Goal: Task Accomplishment & Management: Complete application form

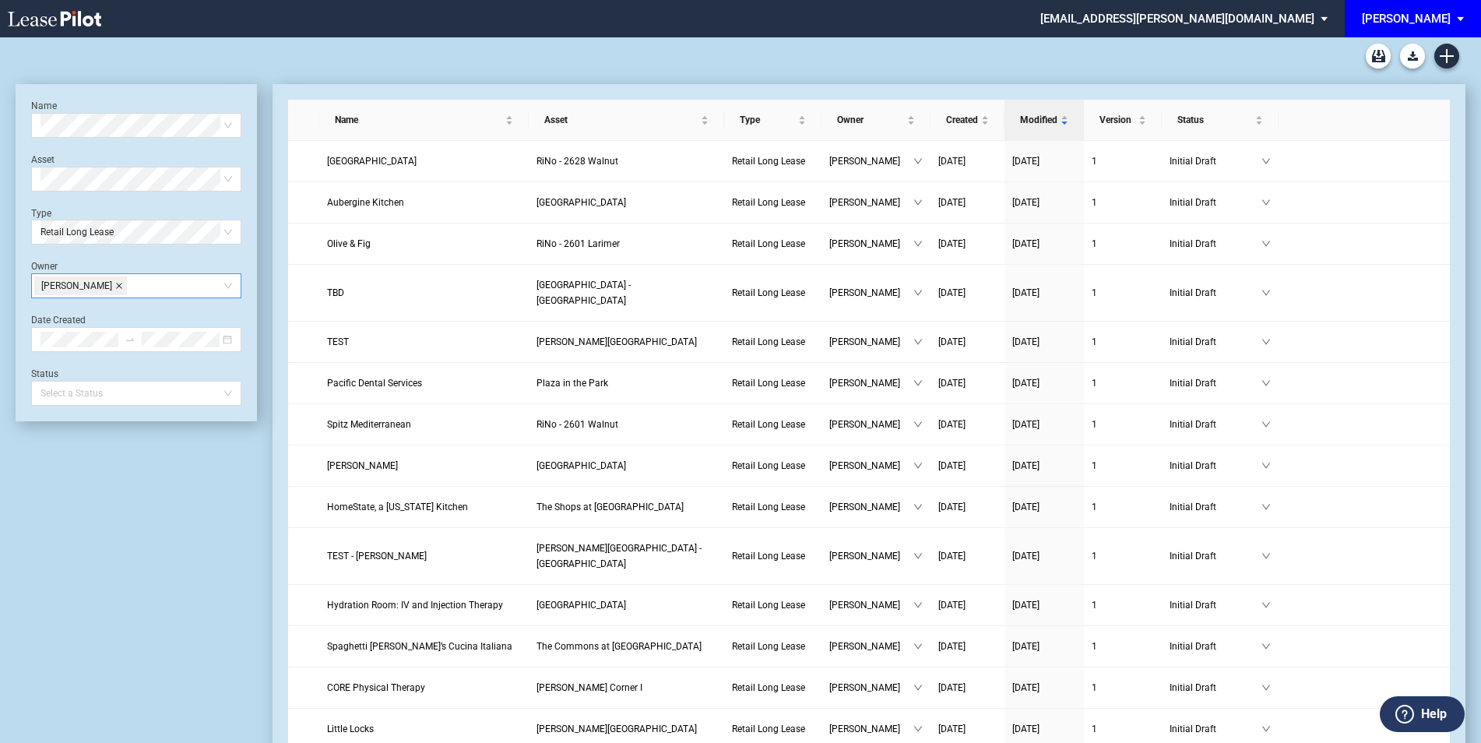
click at [123, 286] on icon "close" at bounding box center [119, 286] width 8 height 8
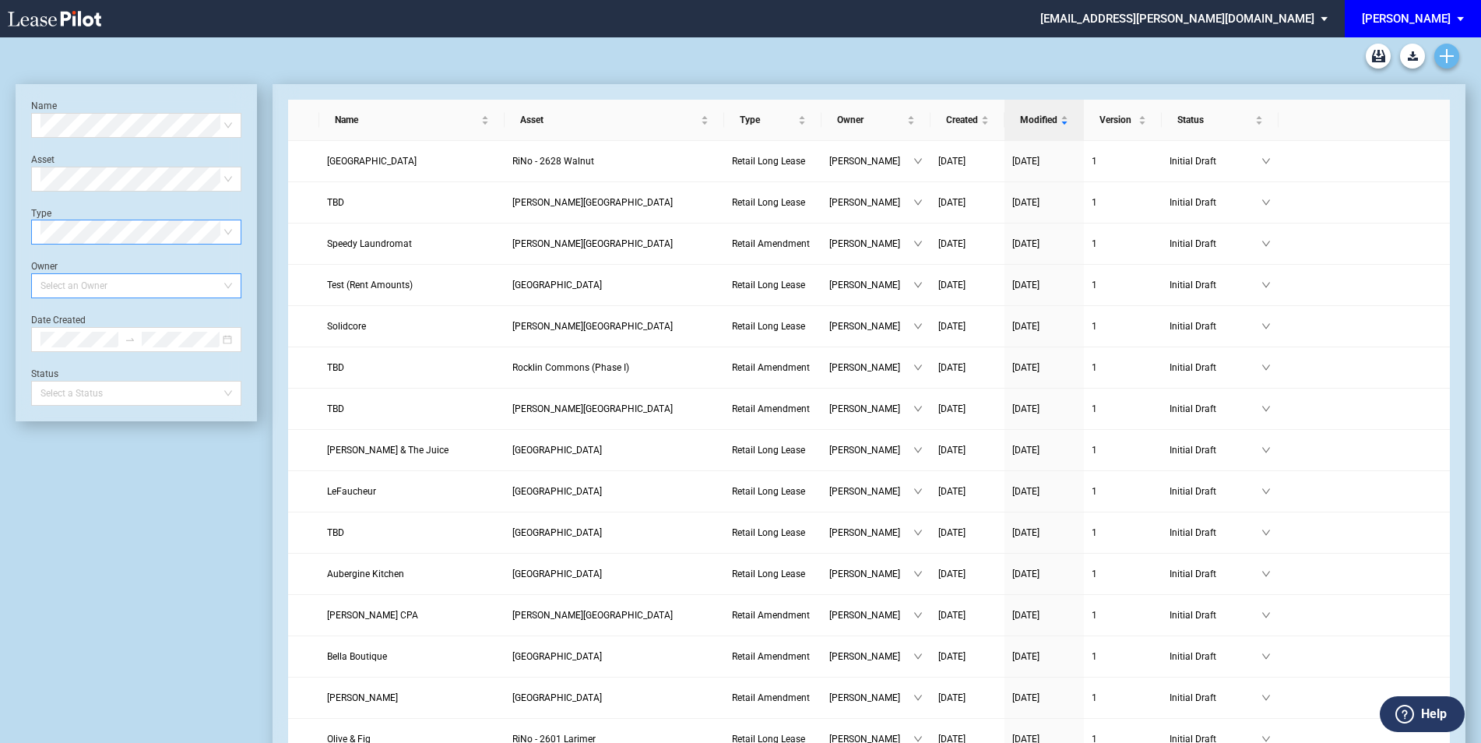
click at [1445, 54] on icon "Create new document" at bounding box center [1447, 56] width 14 height 14
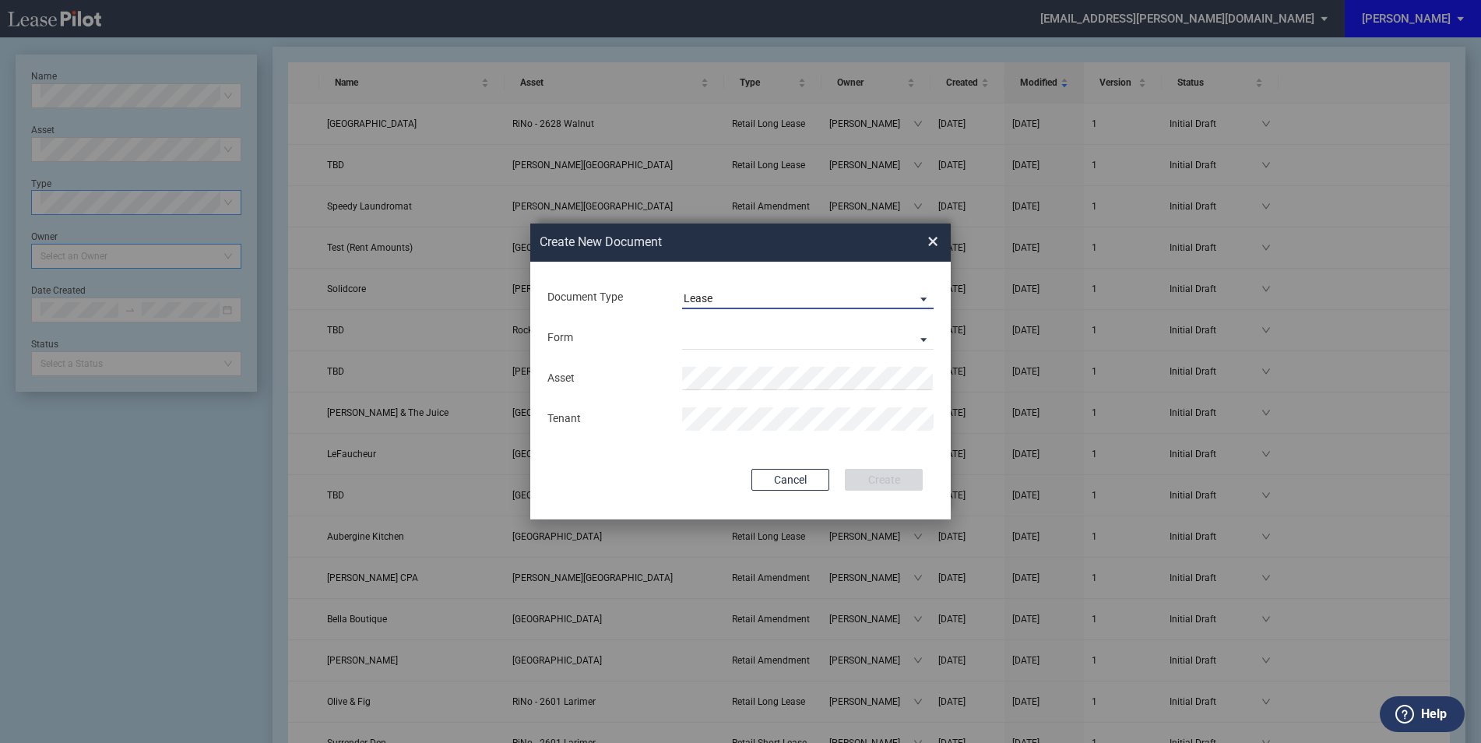
click at [732, 293] on span "Lease" at bounding box center [795, 299] width 223 height 16
click at [743, 341] on div "Amendment" at bounding box center [717, 335] width 67 height 17
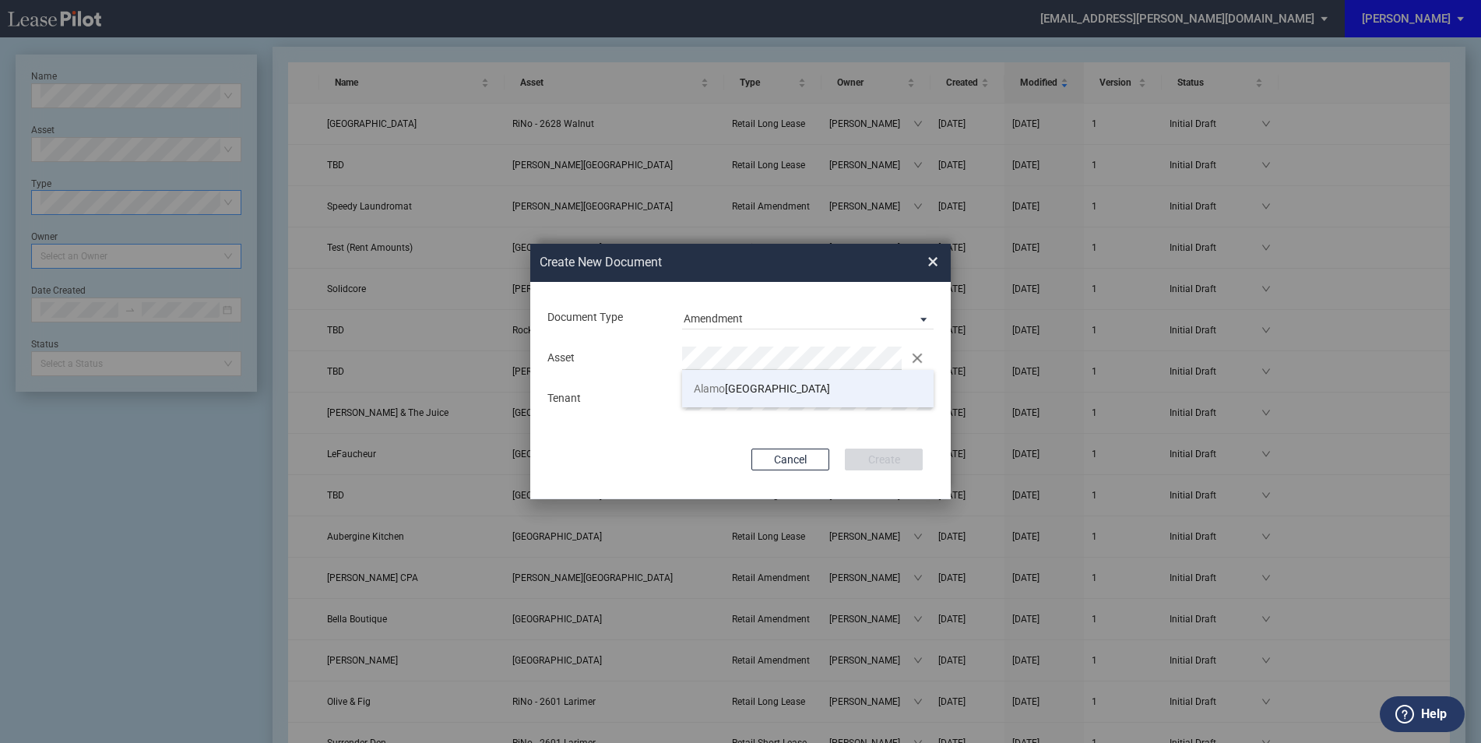
click at [732, 390] on span "Alamo Plaza Shopping Center" at bounding box center [762, 388] width 136 height 12
click at [902, 456] on button "Create" at bounding box center [884, 459] width 78 height 22
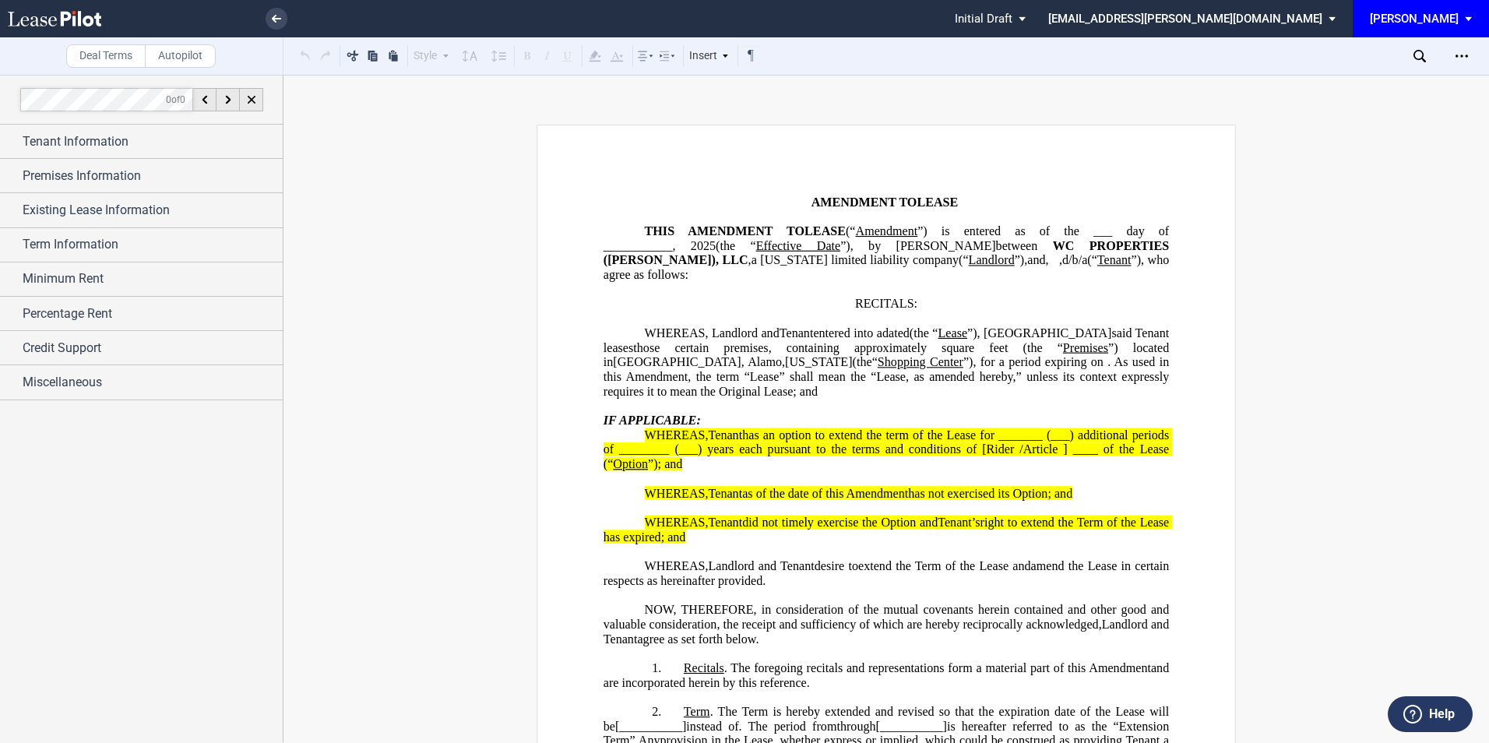
drag, startPoint x: 133, startPoint y: 140, endPoint x: 4, endPoint y: 189, distance: 138.2
click at [133, 140] on div "Tenant Information" at bounding box center [153, 141] width 260 height 19
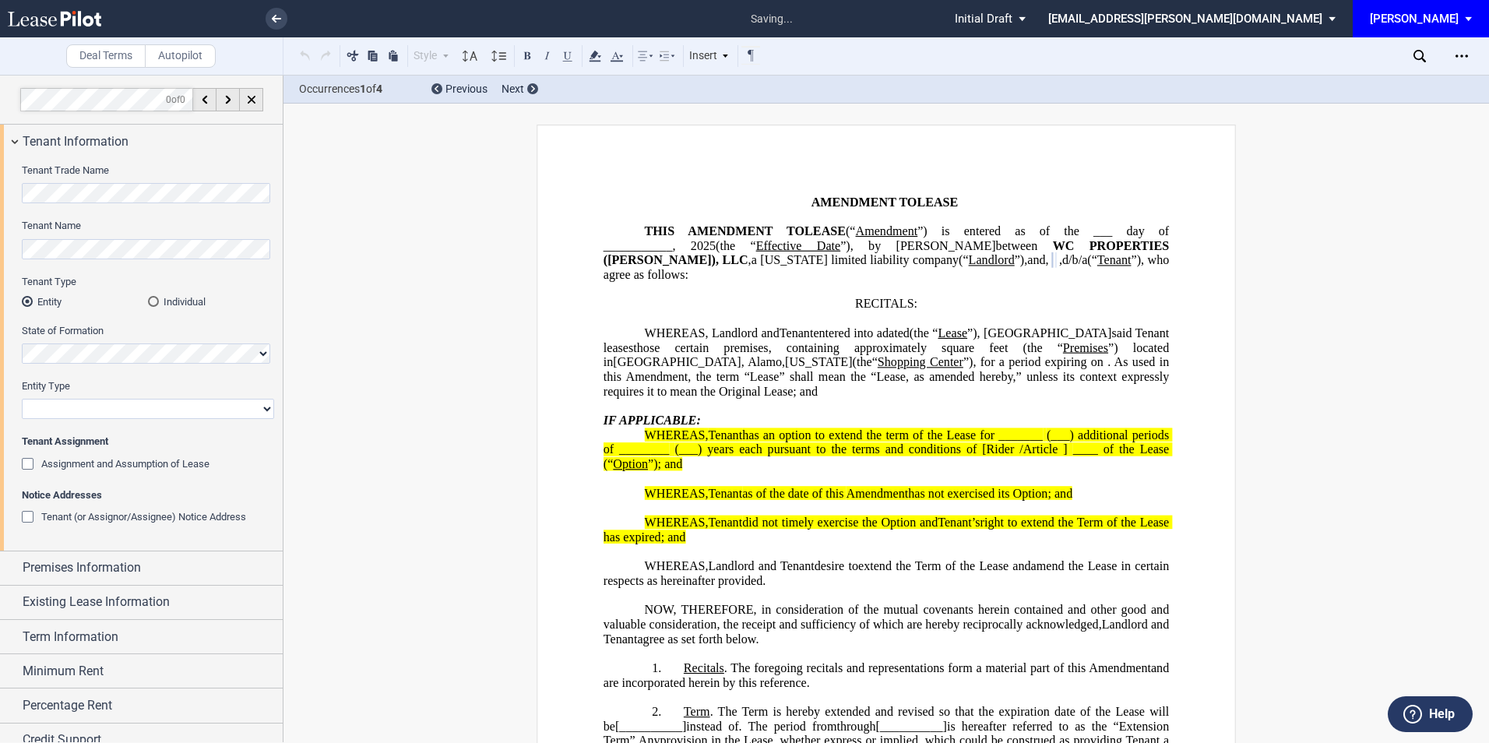
click at [72, 403] on select "Corporation Limited Liability Company General Partnership Limited Partnership O…" at bounding box center [148, 409] width 252 height 20
select select "corporation"
click at [22, 399] on select "Corporation Limited Liability Company General Partnership Limited Partnership O…" at bounding box center [148, 409] width 252 height 20
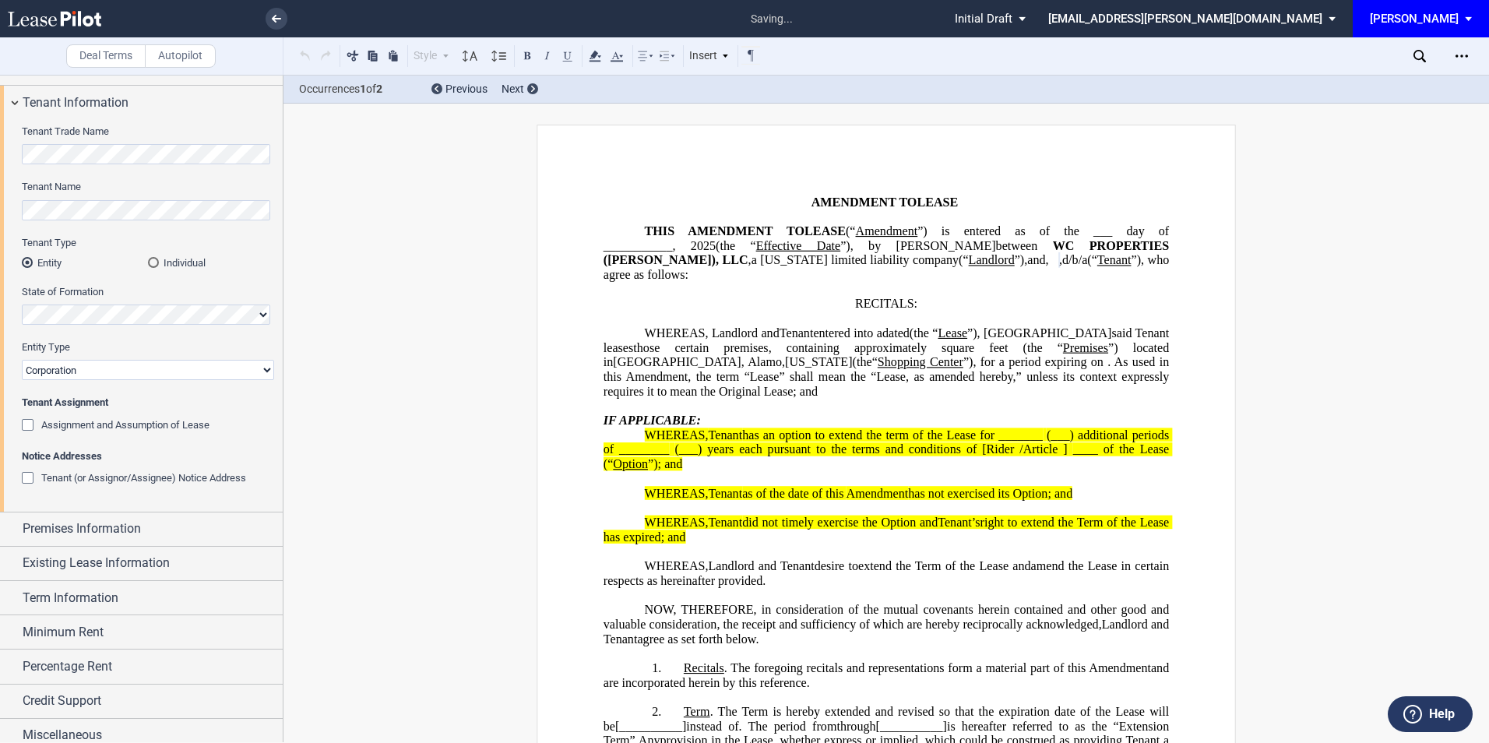
scroll to position [50, 0]
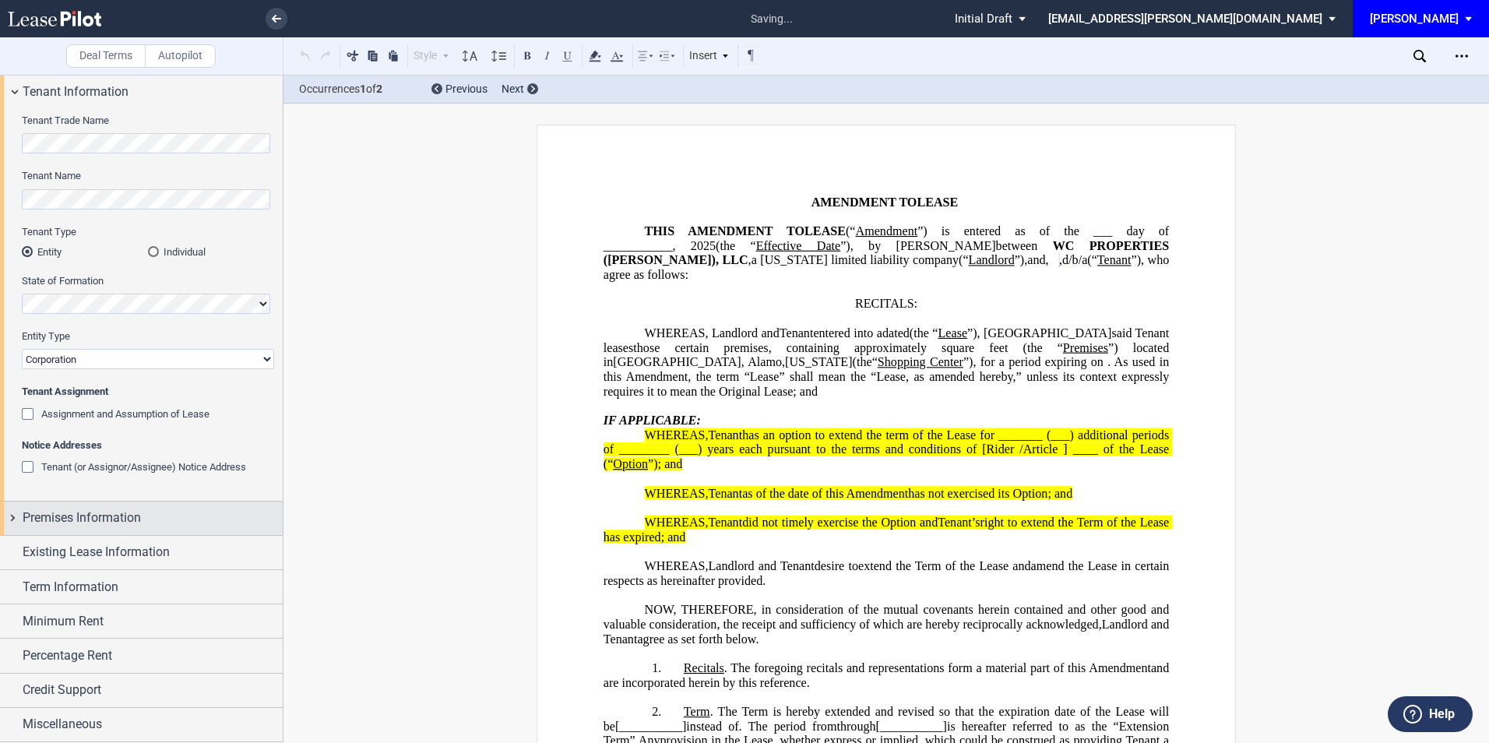
click at [75, 522] on span "Premises Information" at bounding box center [82, 517] width 118 height 19
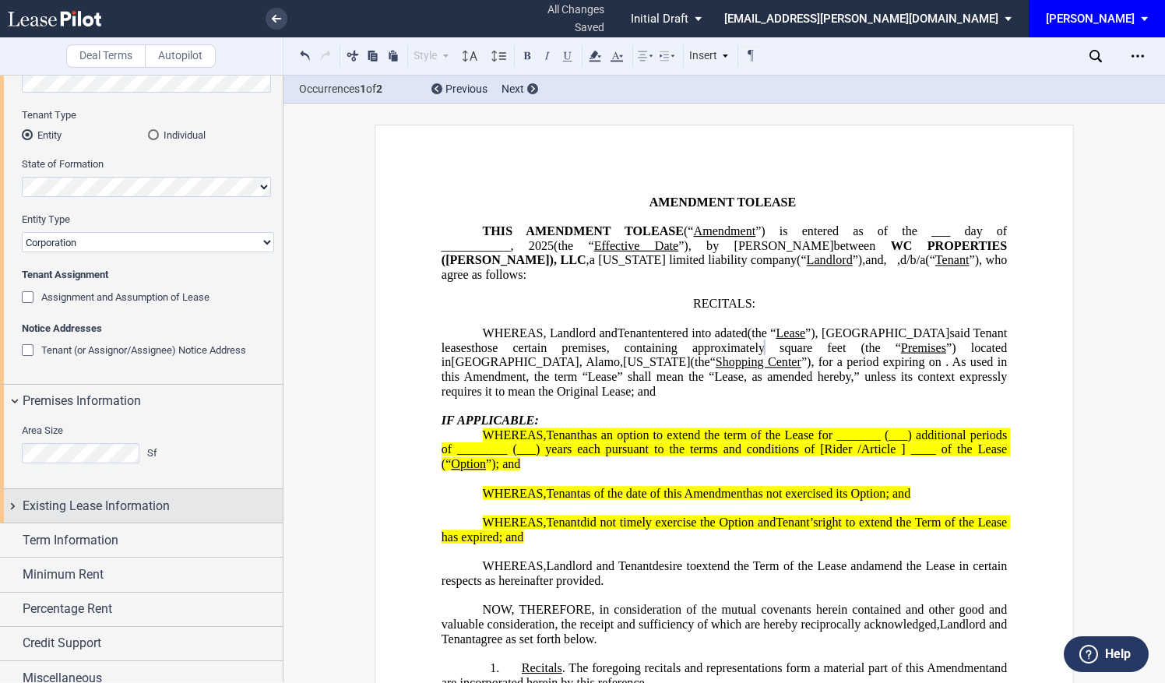
scroll to position [178, 0]
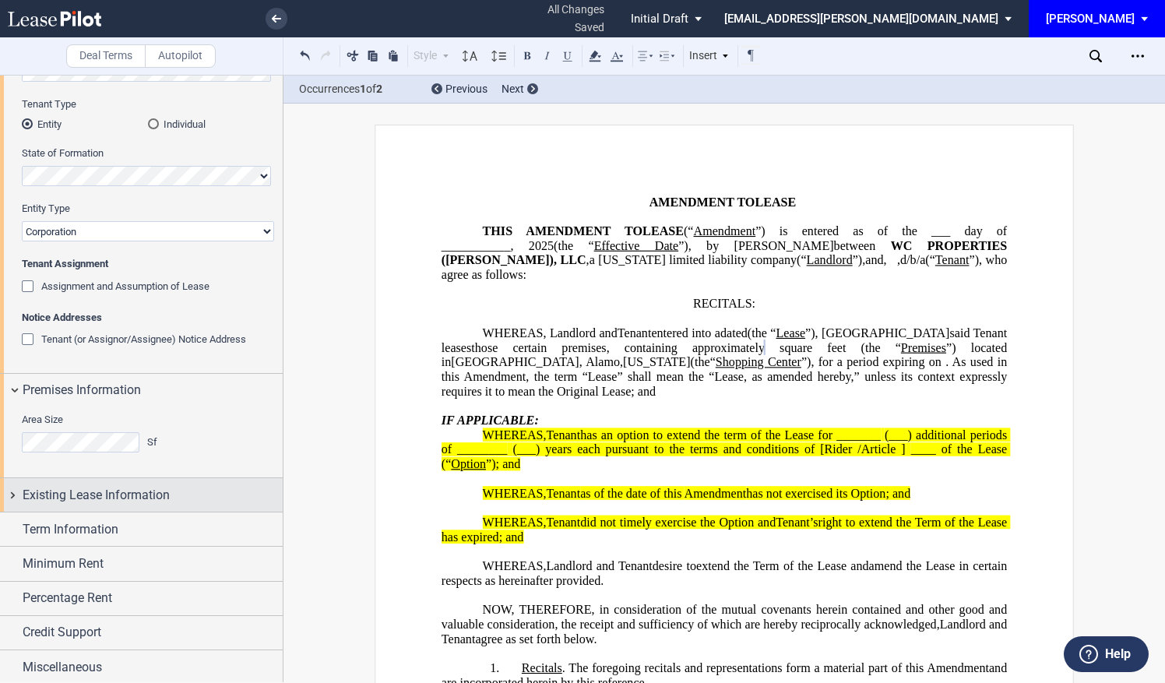
click at [112, 487] on span "Existing Lease Information" at bounding box center [96, 495] width 147 height 19
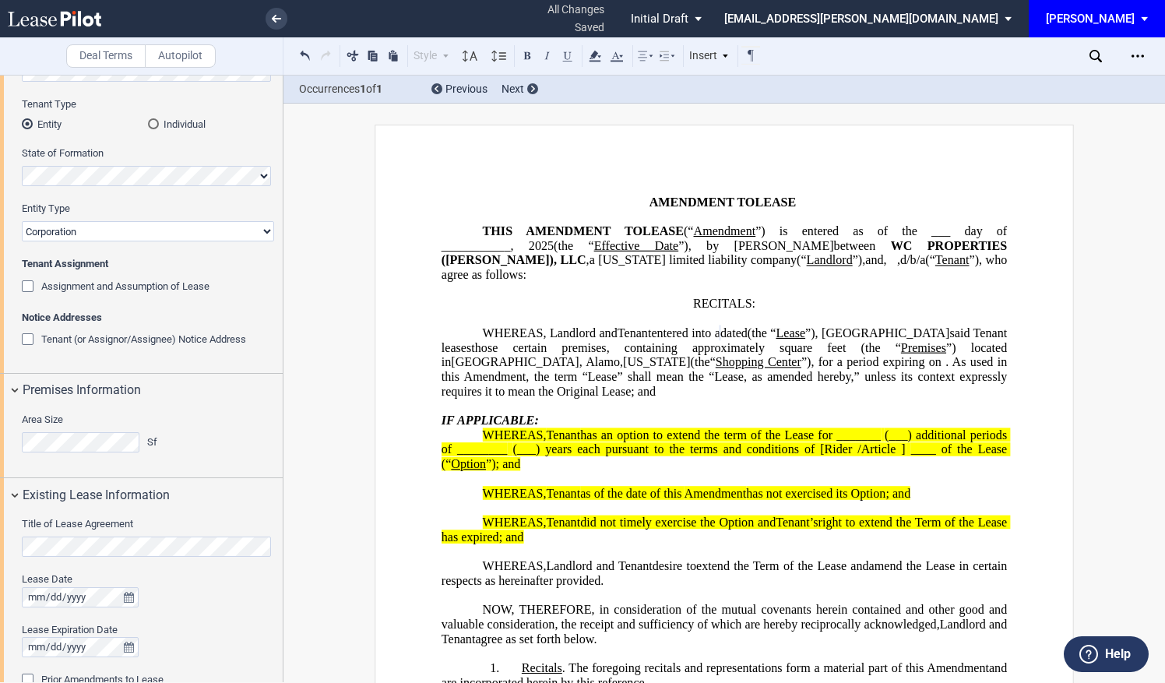
scroll to position [281, 0]
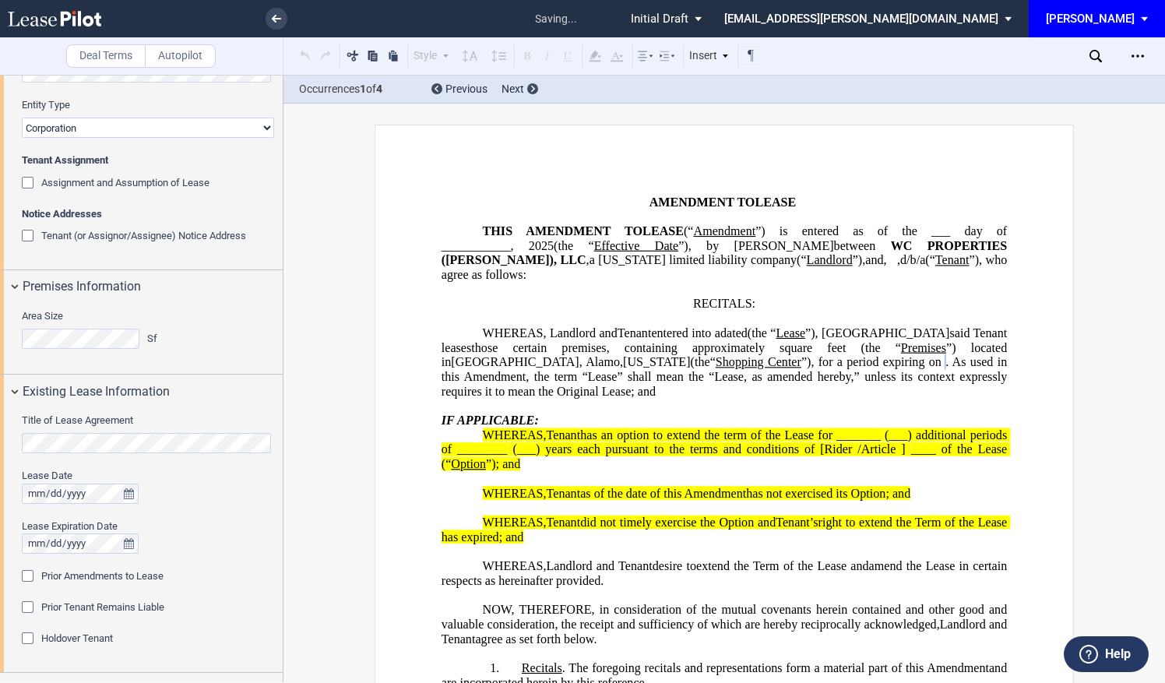
click at [29, 577] on div "Prior Amendments to Lease" at bounding box center [30, 578] width 16 height 16
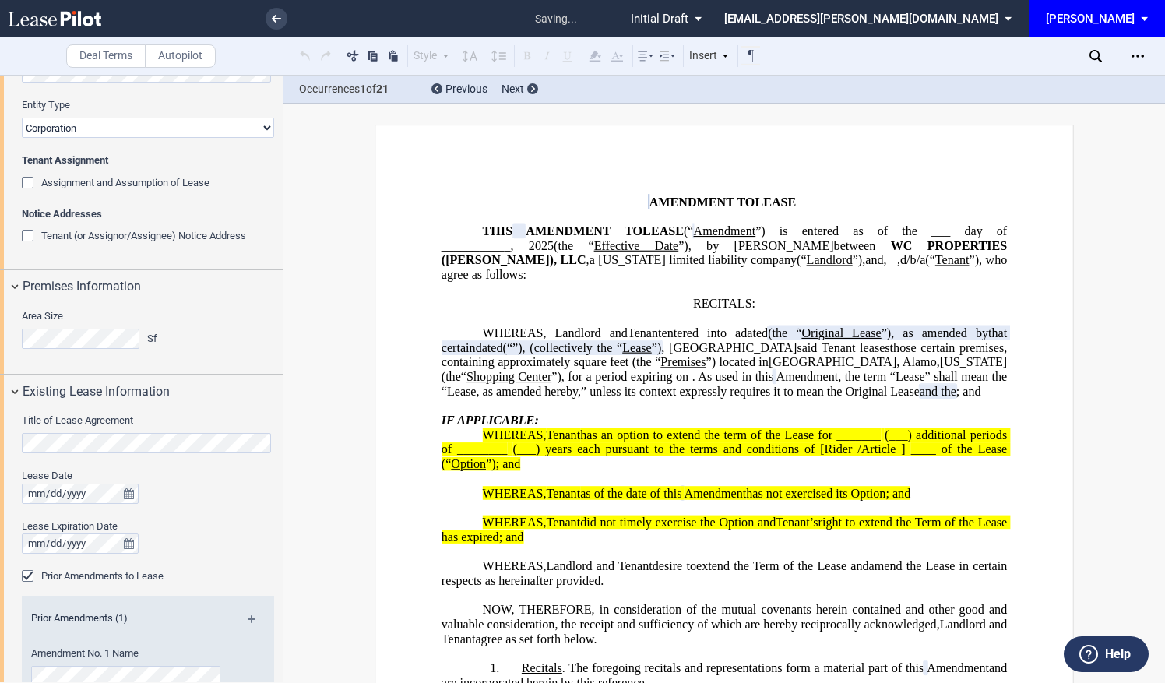
scroll to position [593, 0]
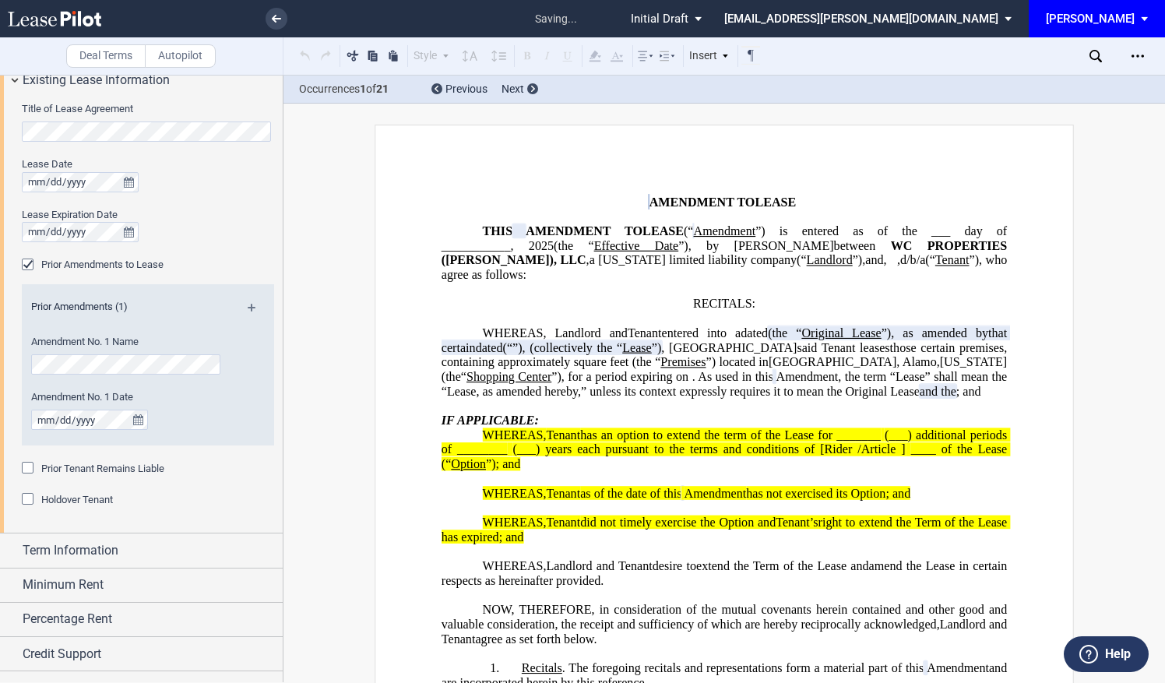
click at [248, 302] on div "Prior Amendments (1)" at bounding box center [148, 309] width 252 height 19
click at [248, 309] on md-icon at bounding box center [258, 313] width 21 height 19
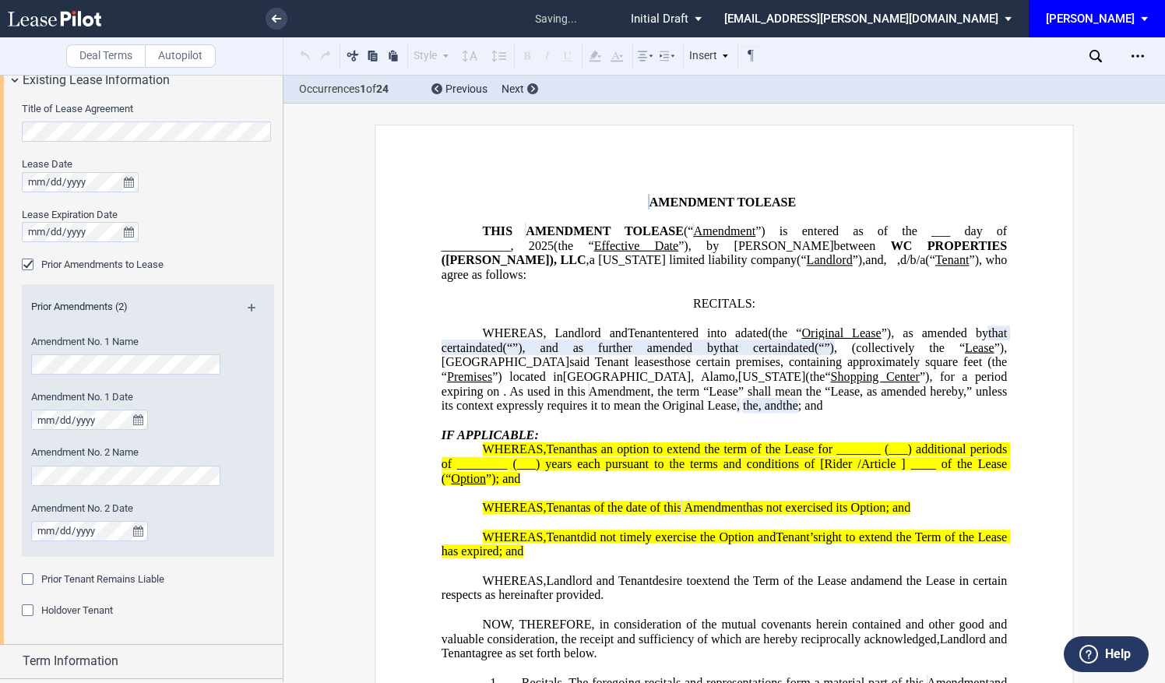
click at [248, 309] on md-icon at bounding box center [258, 313] width 21 height 19
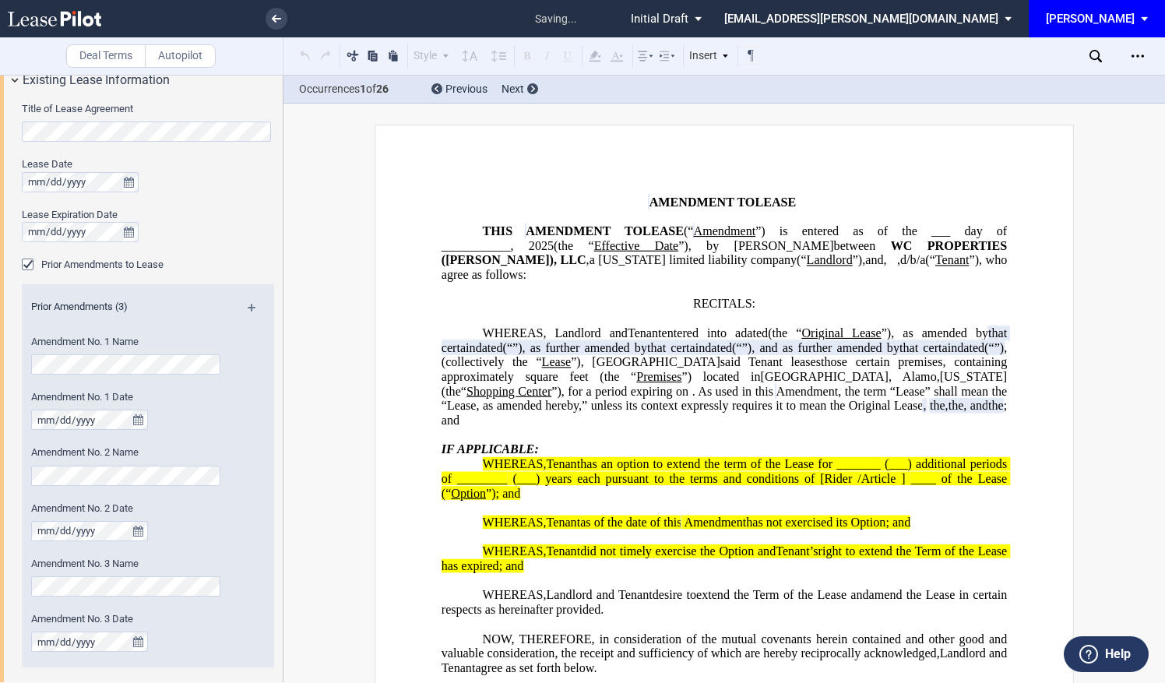
click at [248, 309] on md-icon at bounding box center [258, 313] width 21 height 19
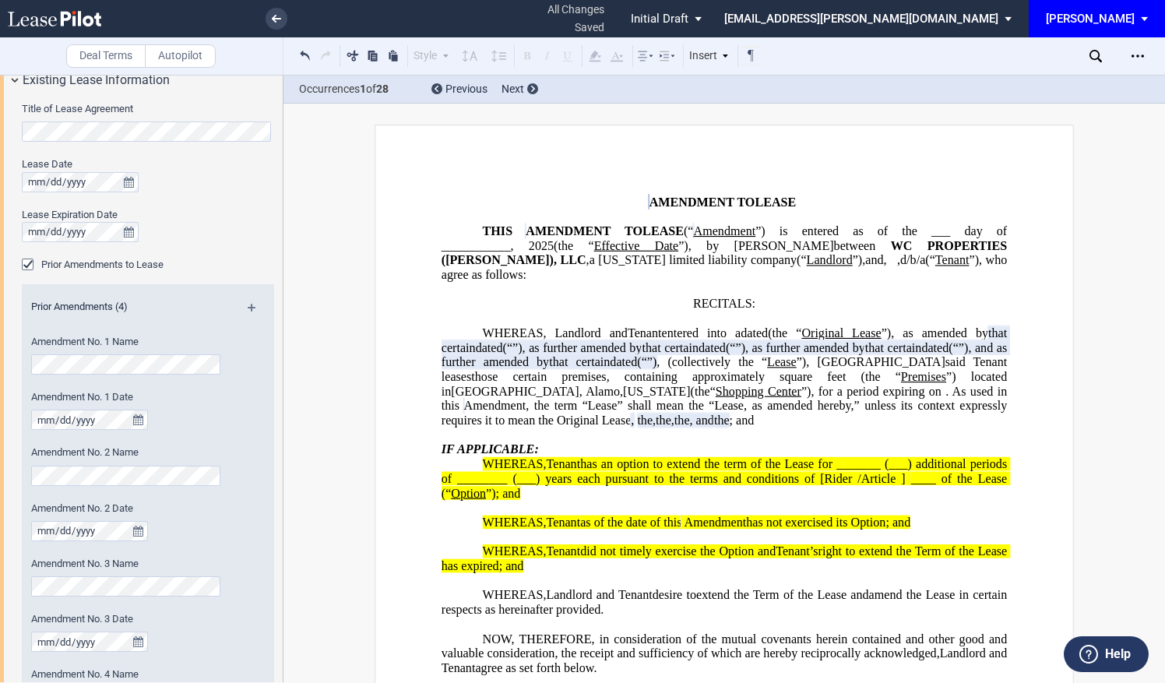
click at [248, 307] on md-icon at bounding box center [258, 313] width 21 height 19
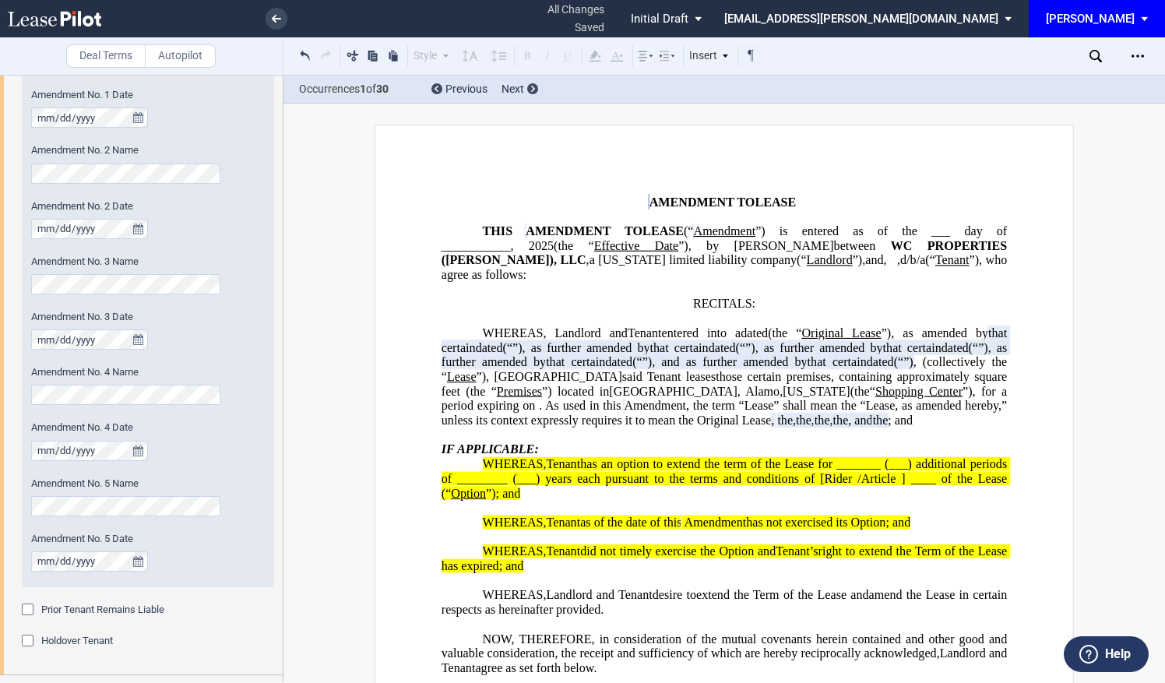
scroll to position [1057, 0]
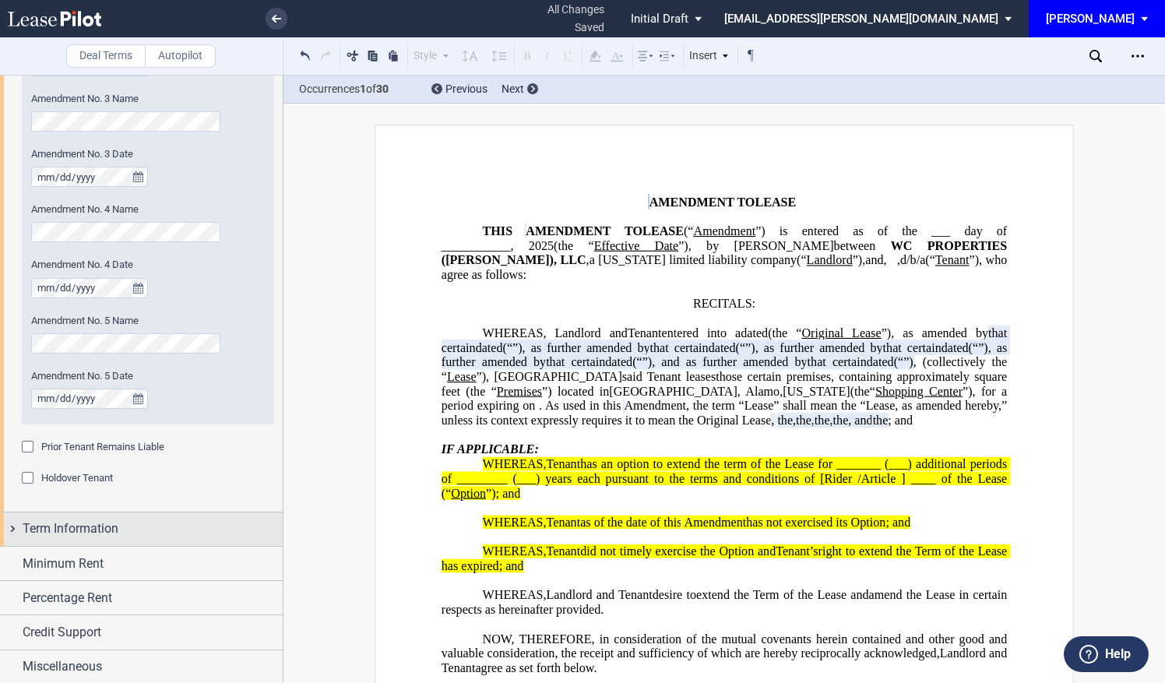
click at [149, 517] on div "Term Information" at bounding box center [141, 528] width 283 height 33
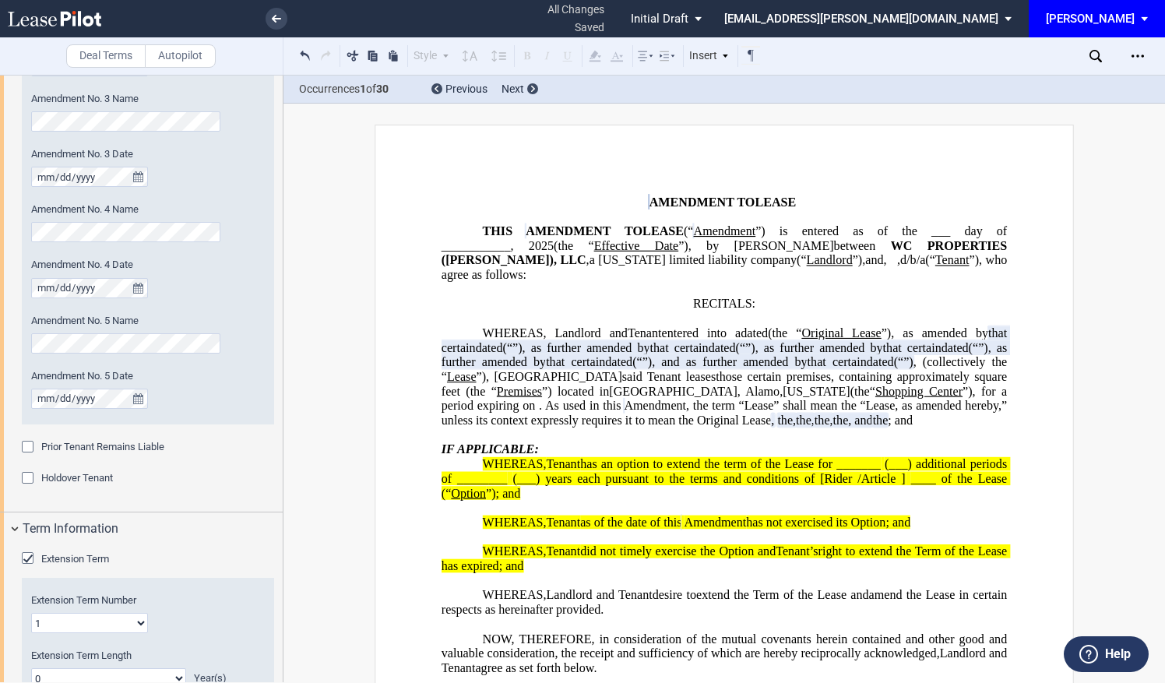
scroll to position [1264, 0]
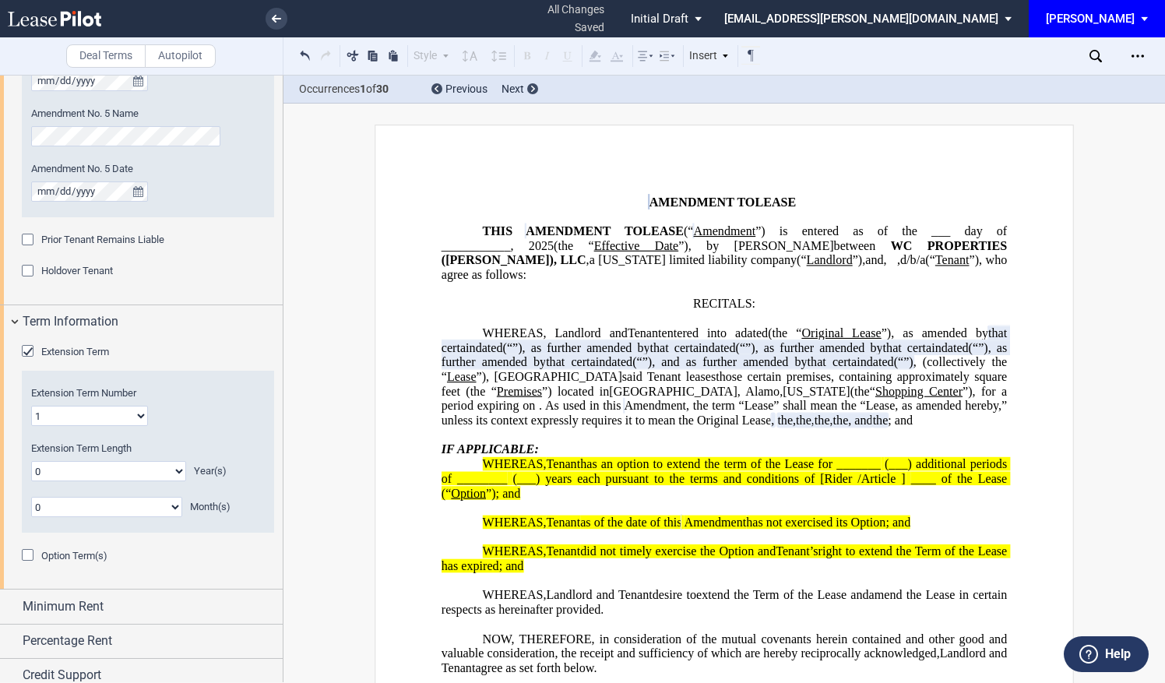
click at [94, 471] on select "0 1 2 3 4 5 6 7 8 9 10 11 12 13 14 15 16 17 18 19 20" at bounding box center [108, 471] width 155 height 20
select select "number:5"
click at [31, 461] on select "0 1 2 3 4 5 6 7 8 9 10 11 12 13 14 15 16 17 18 19 20" at bounding box center [108, 471] width 155 height 20
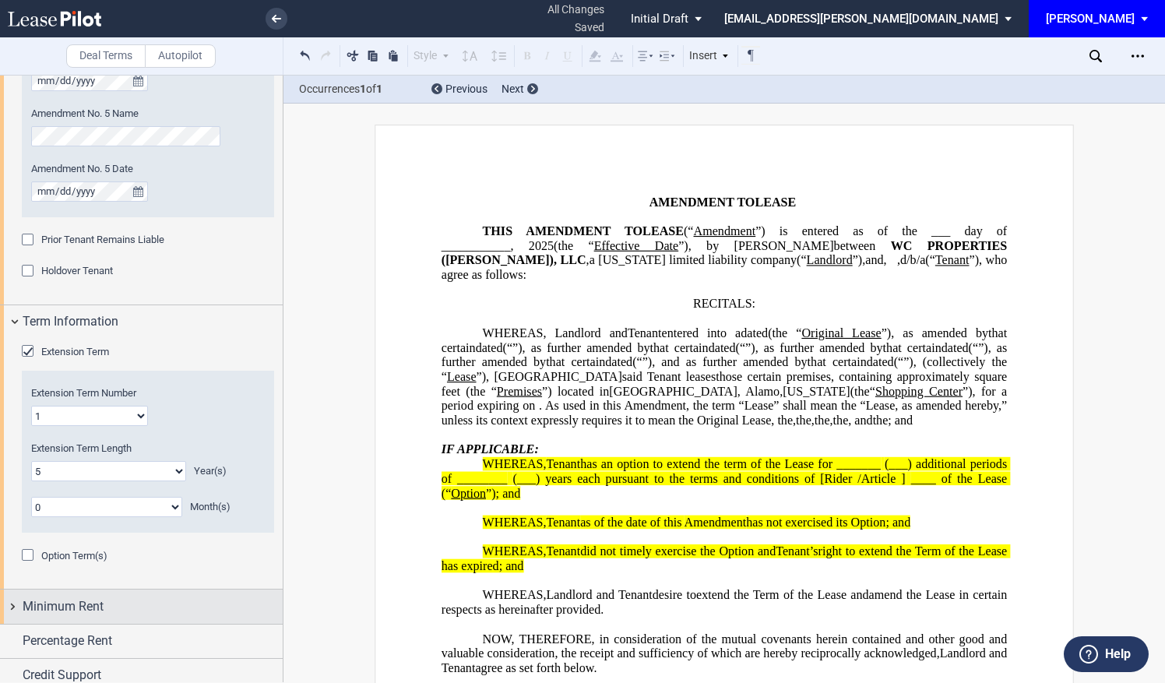
click at [89, 597] on span "Minimum Rent" at bounding box center [63, 606] width 81 height 19
click at [76, 597] on span "Minimum Rent" at bounding box center [63, 606] width 81 height 19
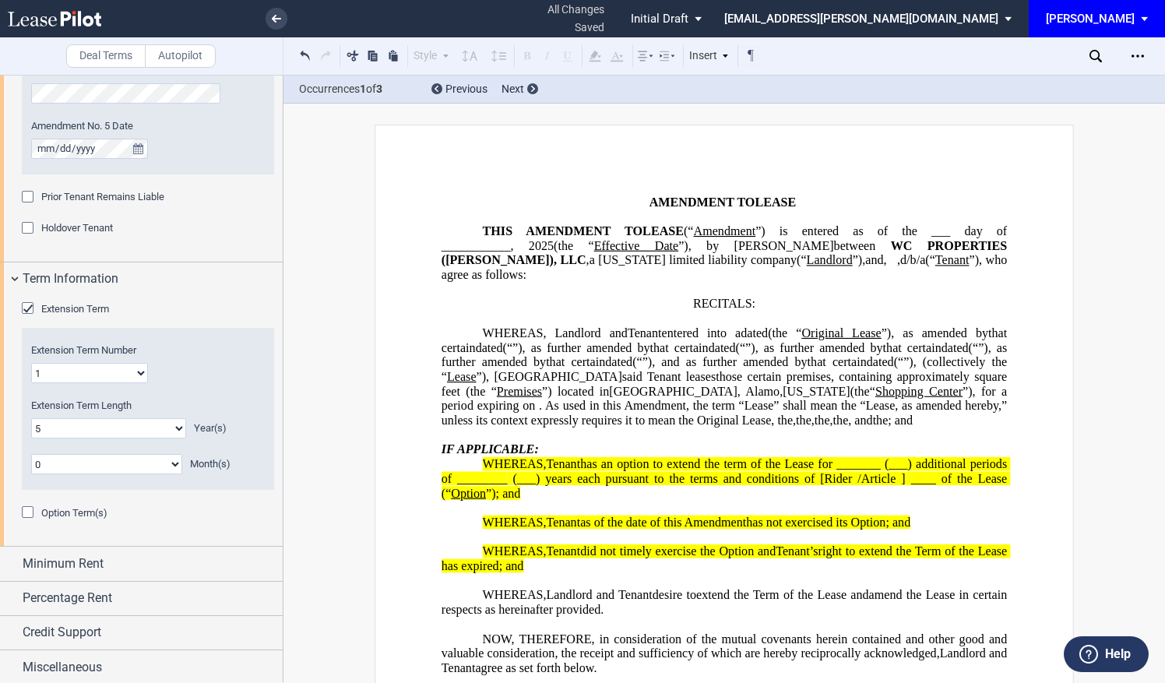
scroll to position [473, 0]
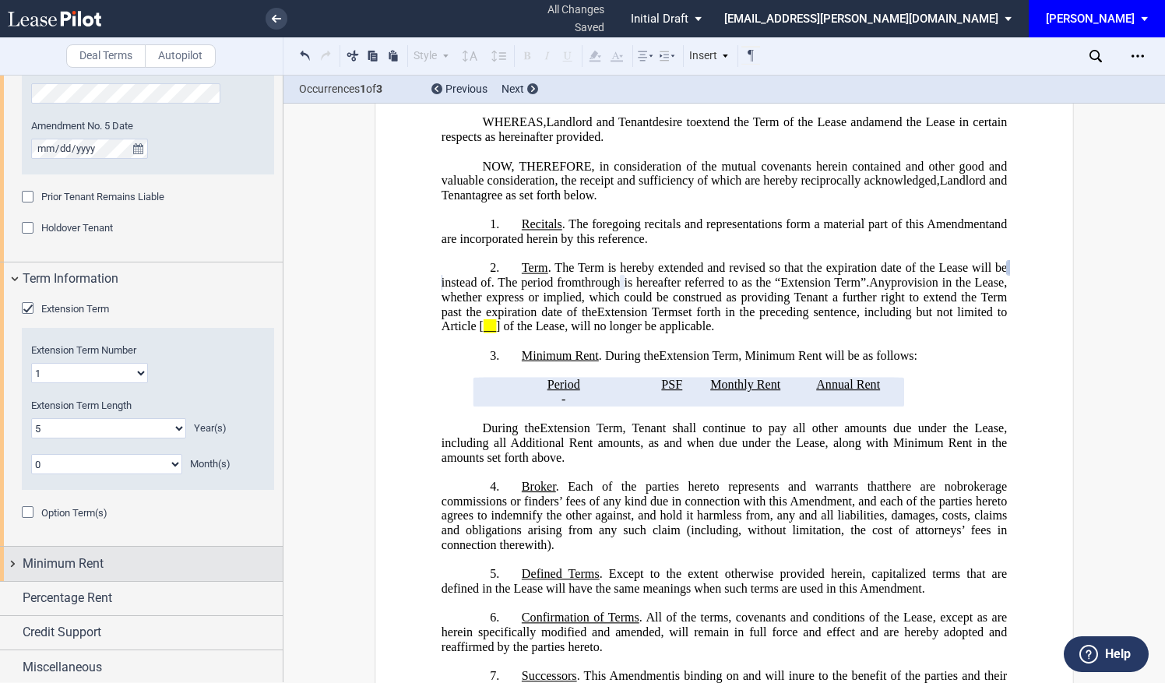
click at [79, 565] on span "Minimum Rent" at bounding box center [63, 563] width 81 height 19
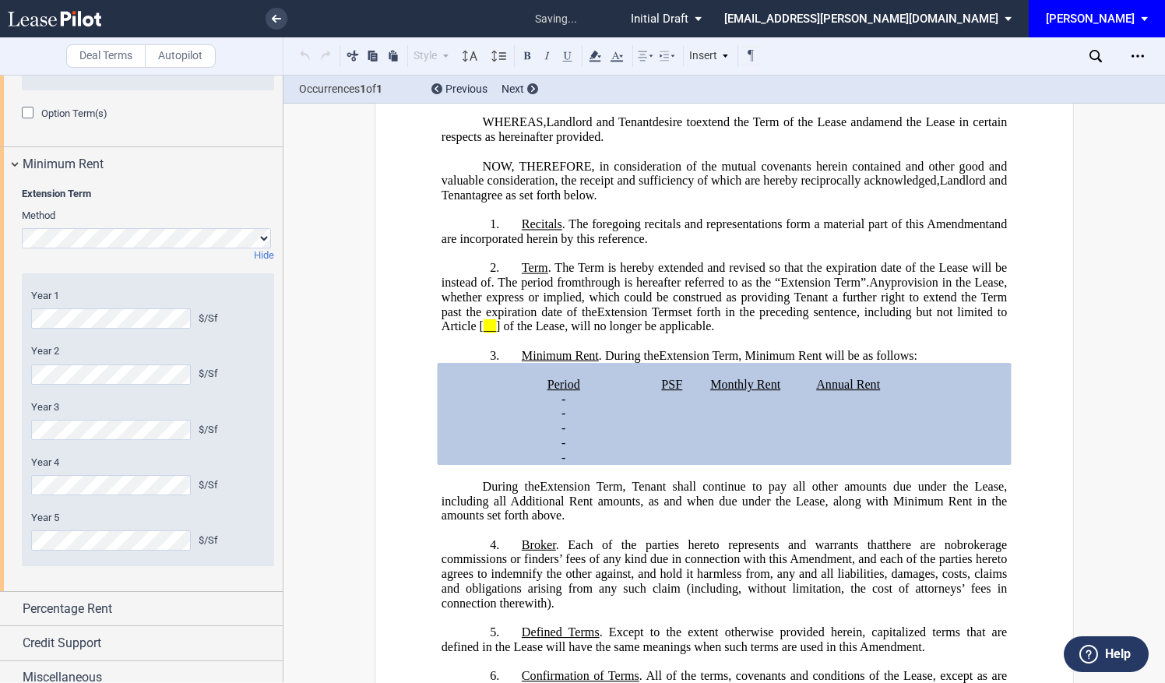
scroll to position [1718, 0]
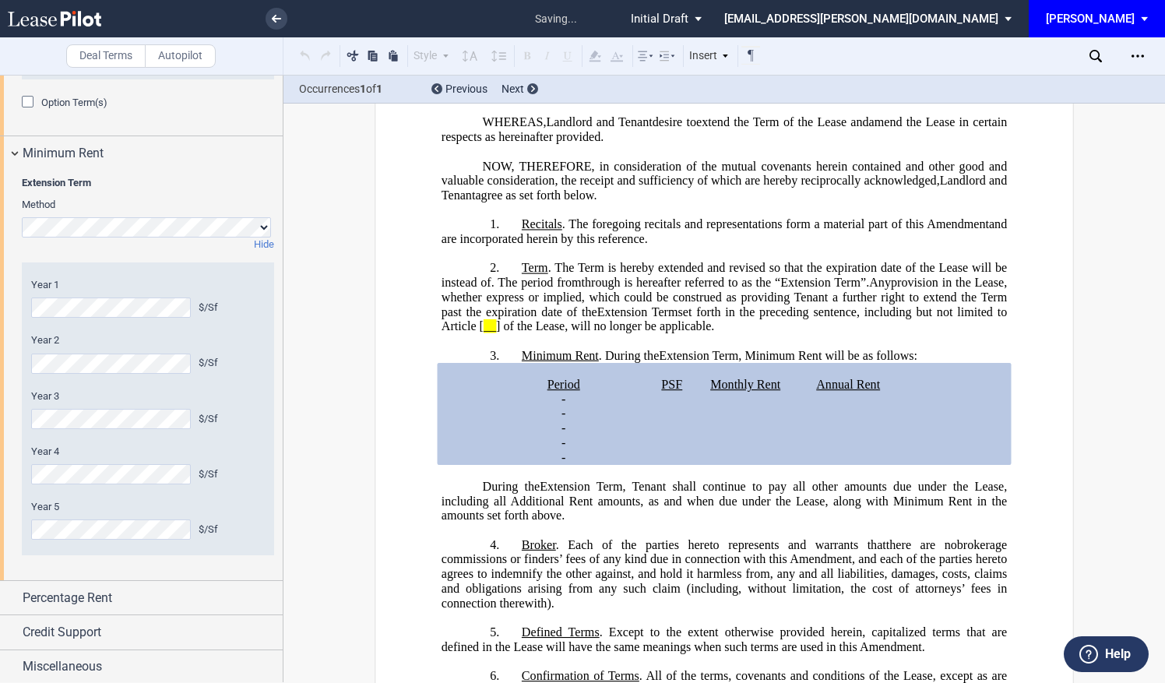
click at [0, 464] on html ".bocls-1{fill:#26354a;fill-rule:evenodd} Loading... × saving... Pending... Pend…" at bounding box center [582, 341] width 1165 height 683
click at [0, 528] on html ".bocls-1{fill:#26354a;fill-rule:evenodd} Loading... × all changes saved Pending…" at bounding box center [582, 341] width 1165 height 683
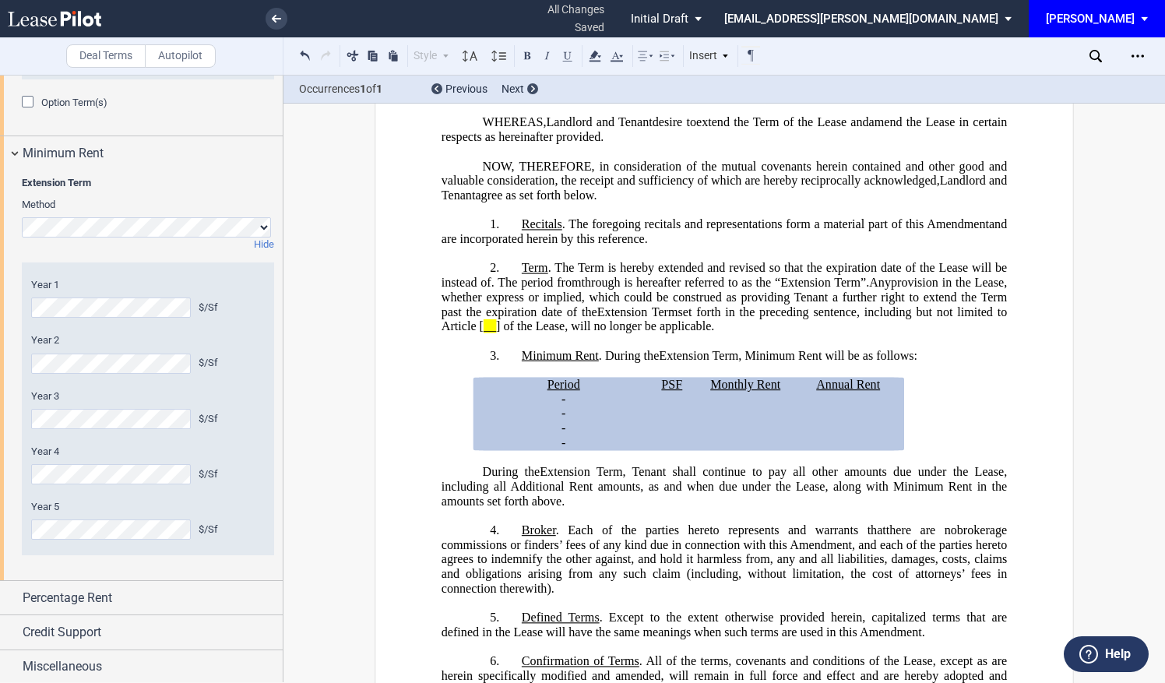
click at [11, 410] on div "Extension Term Method Hide Year 1 $/Sf Year 2 $/Sf Year 3 $/Sf Year 4 $/Sf Year…" at bounding box center [141, 376] width 283 height 410
click at [2, 473] on div "Extension Term Method Hide Year 1 $/Sf Year 2 $/Sf Year 3 $/Sf Year 4 $/Sf Year…" at bounding box center [141, 376] width 283 height 410
click at [7, 358] on div "Extension Term Method Hide Year 1 $/Sf Year 2 $/Sf Year 3 $/Sf Year 4 $/Sf Year…" at bounding box center [141, 376] width 283 height 410
click at [0, 410] on html ".bocls-1{fill:#26354a;fill-rule:evenodd} Loading... × all changes saved Pending…" at bounding box center [582, 341] width 1165 height 683
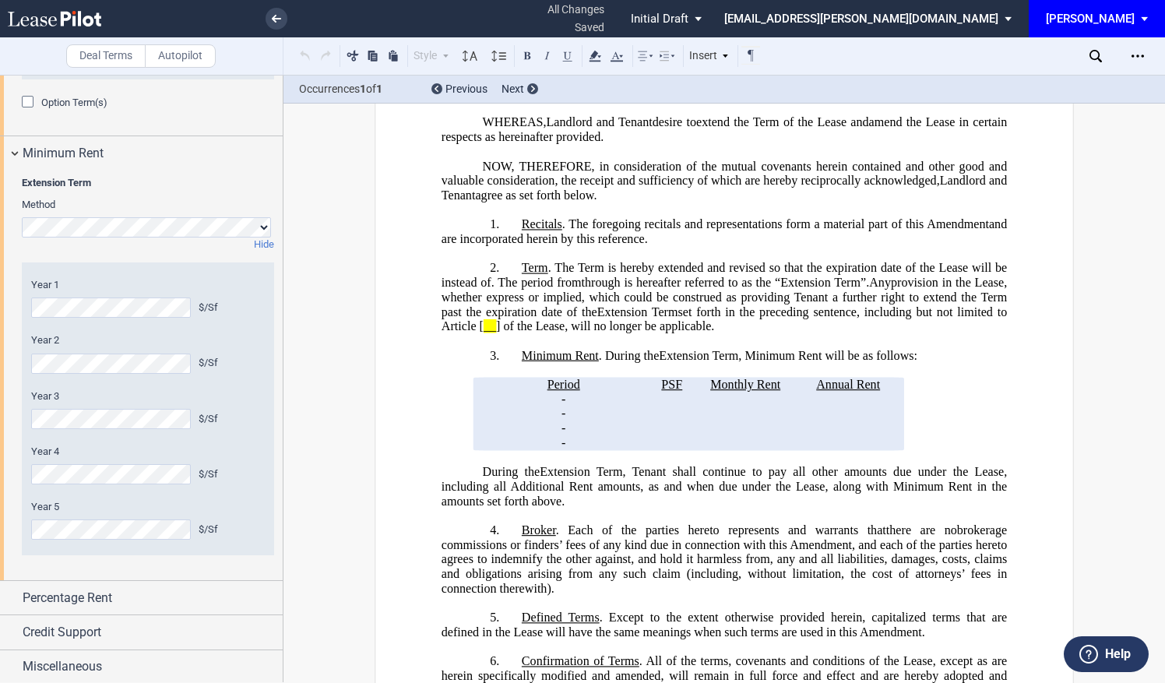
click at [27, 305] on div "Year 1 $/Sf Year 2 $/Sf Year 3 $/Sf Year 4 $/Sf Year 5 $/Sf Minimum Rent $/Sf A…" at bounding box center [148, 408] width 252 height 293
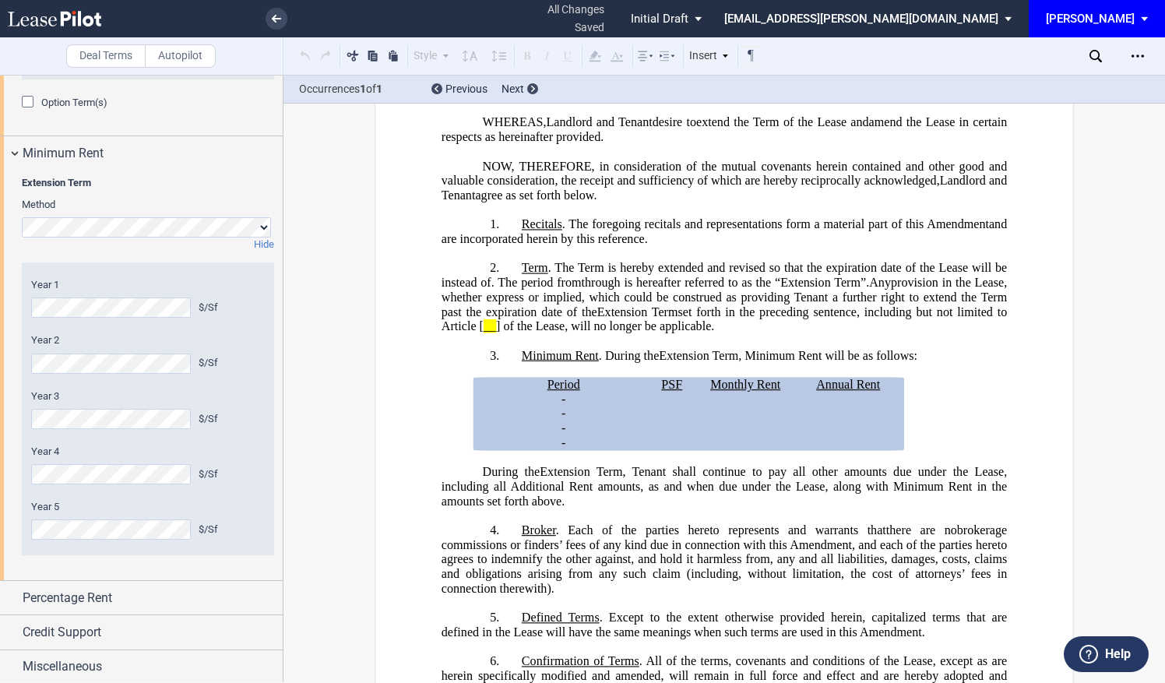
click at [20, 367] on div "Extension Term Method Hide Year 1 $/Sf Year 2 $/Sf Year 3 $/Sf Year 4 $/Sf Year…" at bounding box center [141, 376] width 283 height 410
click at [192, 596] on div "Percentage Rent" at bounding box center [153, 598] width 260 height 19
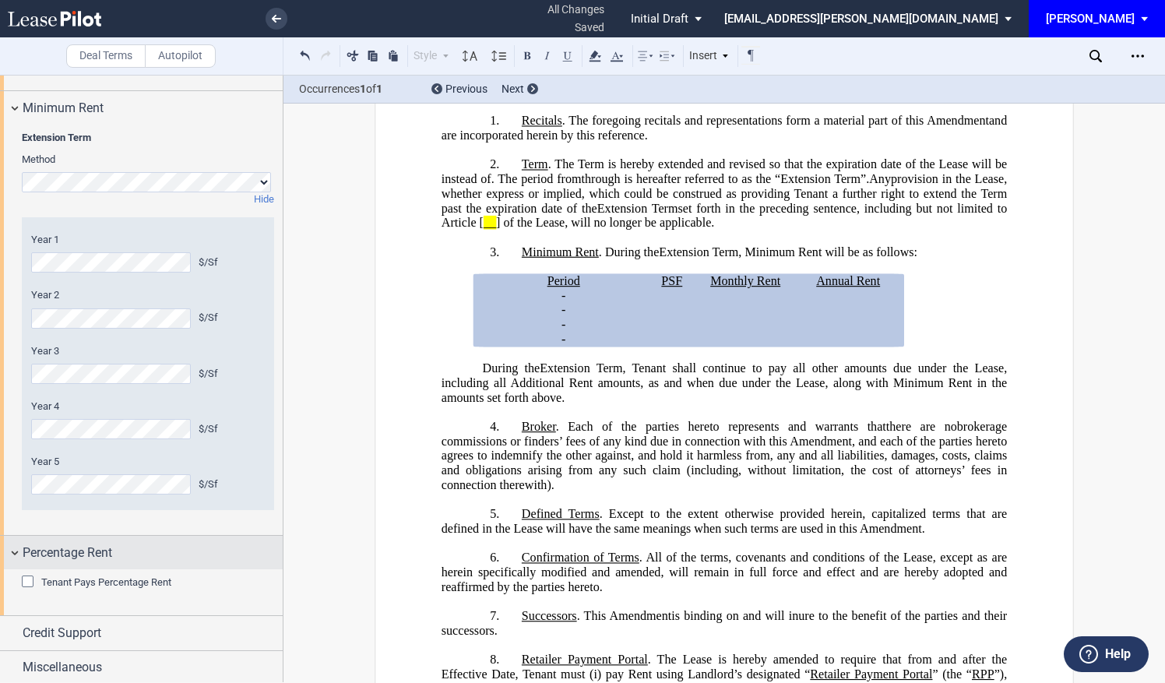
drag, startPoint x: 26, startPoint y: 581, endPoint x: 121, endPoint y: 544, distance: 102.5
click at [26, 580] on div "Tenant Pays Percentage Rent" at bounding box center [30, 583] width 16 height 16
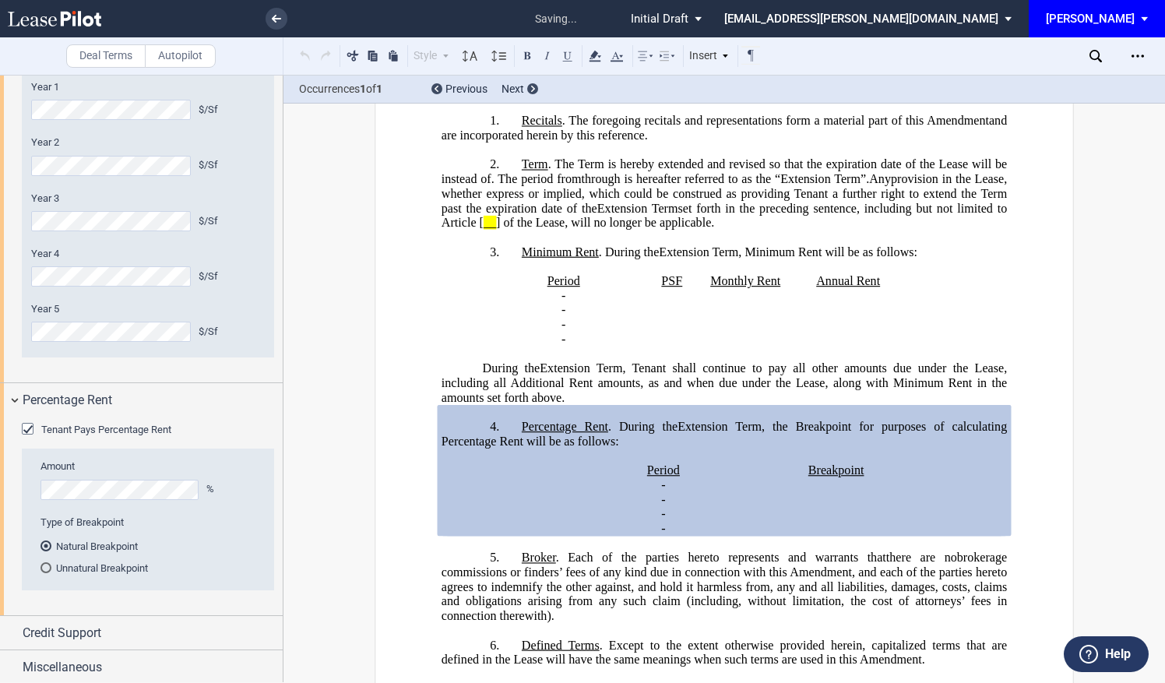
scroll to position [787, 0]
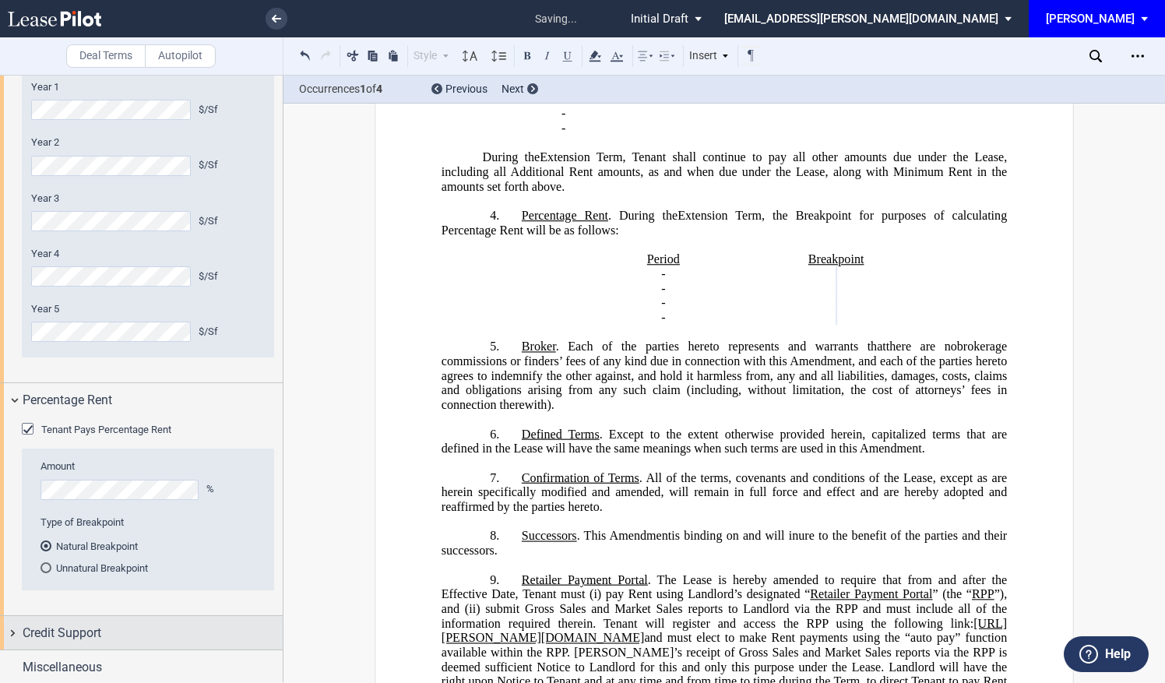
click at [97, 638] on span "Credit Support" at bounding box center [62, 633] width 79 height 19
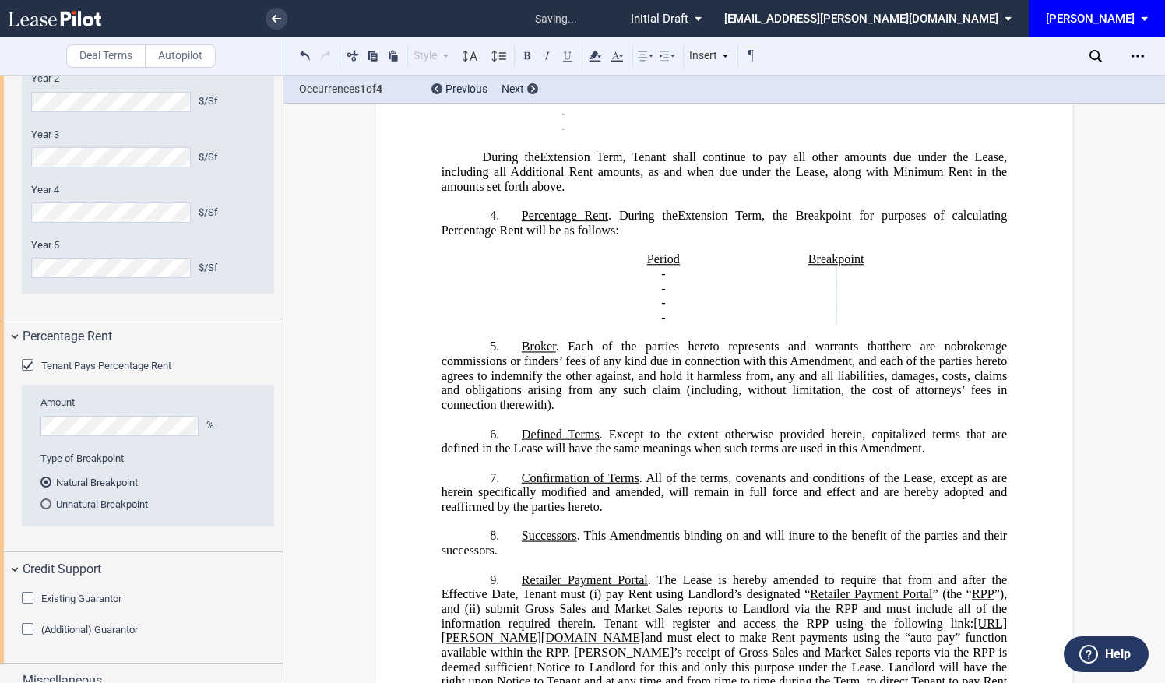
scroll to position [1992, 0]
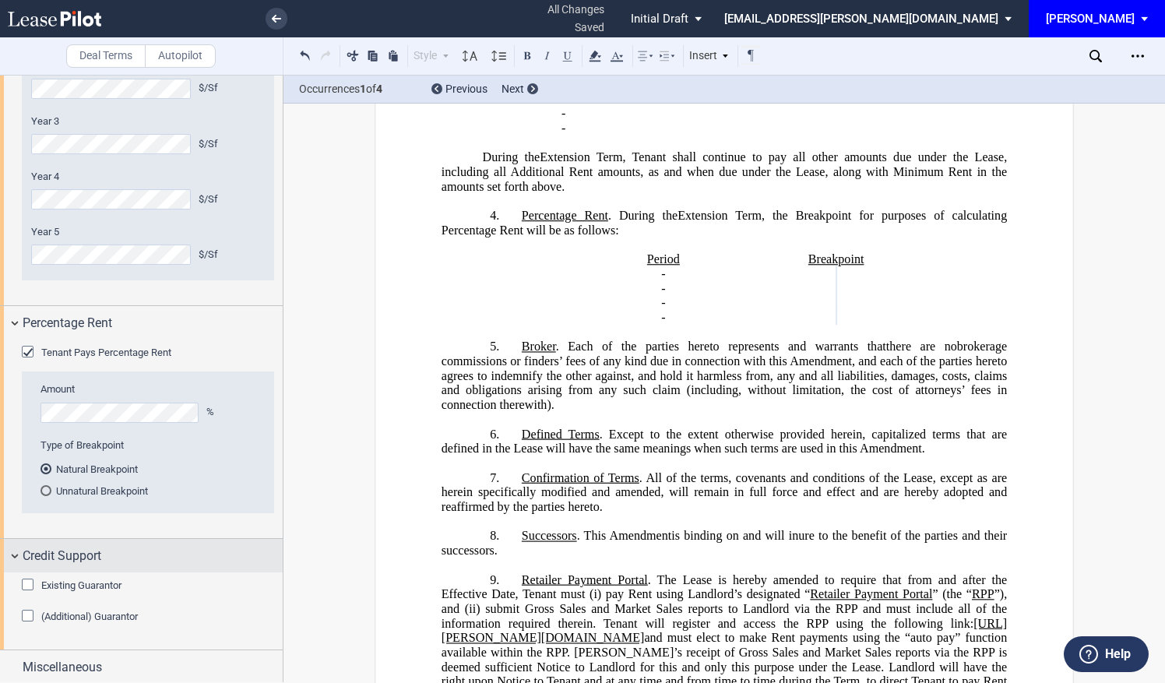
drag, startPoint x: 25, startPoint y: 586, endPoint x: 78, endPoint y: 550, distance: 63.9
click at [25, 585] on div "Existing Guarantor" at bounding box center [30, 587] width 16 height 16
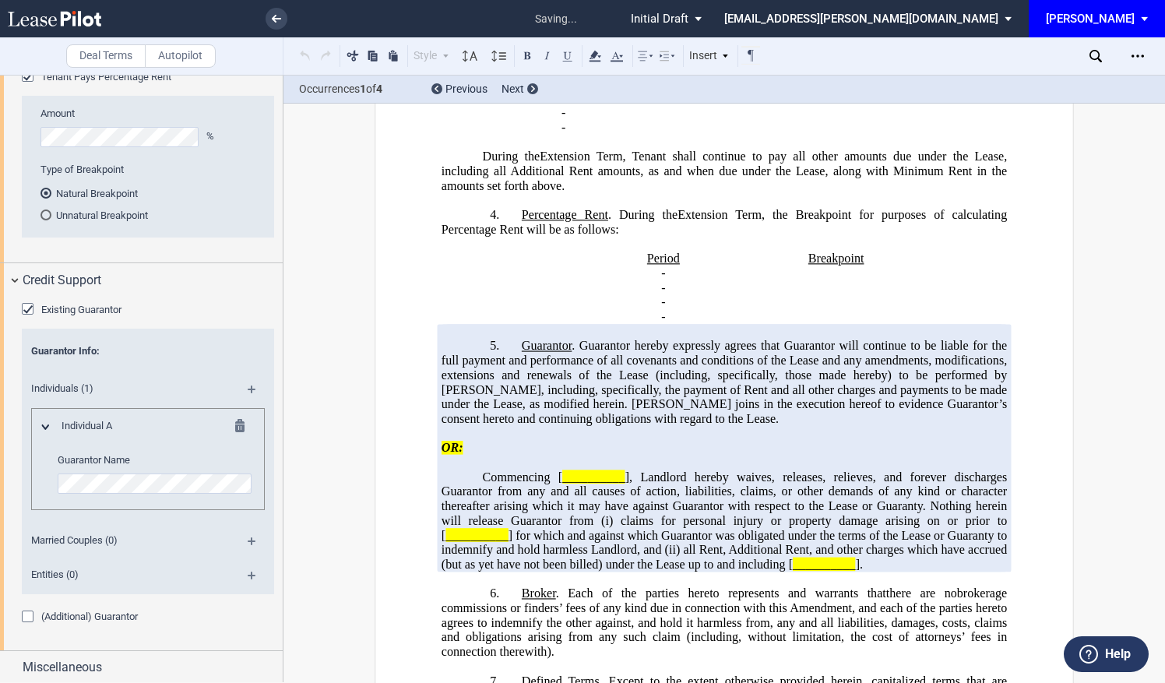
scroll to position [168, 0]
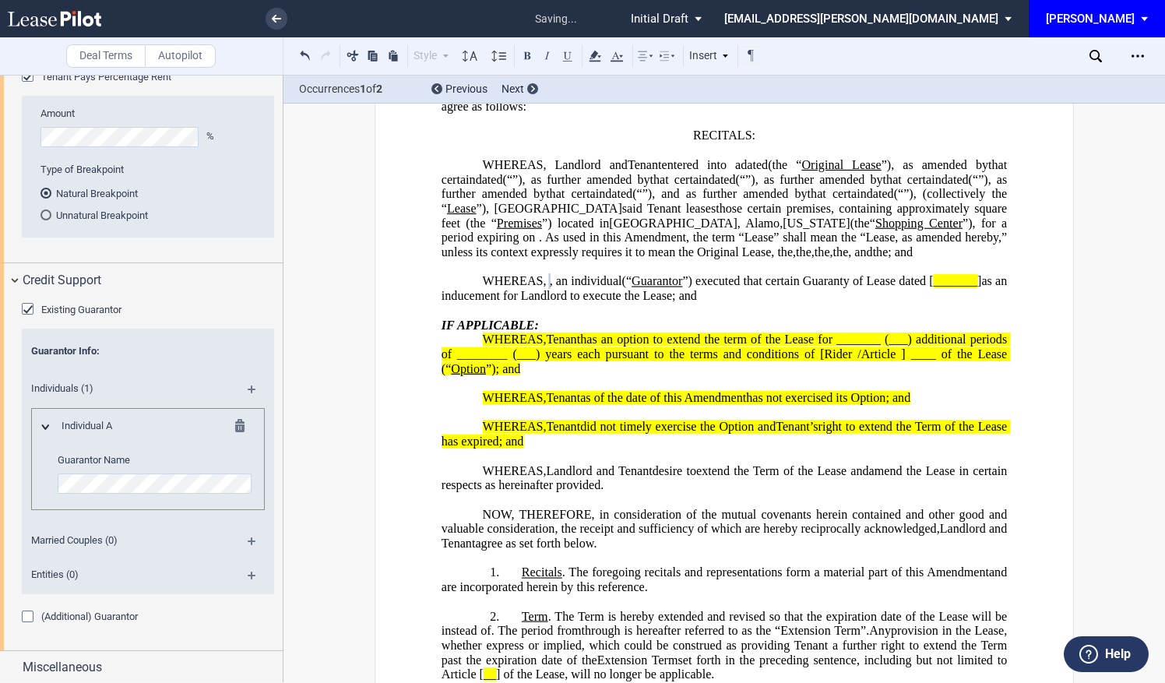
click at [246, 380] on div "Individuals (1)" at bounding box center [148, 391] width 252 height 34
click at [248, 387] on md-icon at bounding box center [258, 394] width 21 height 19
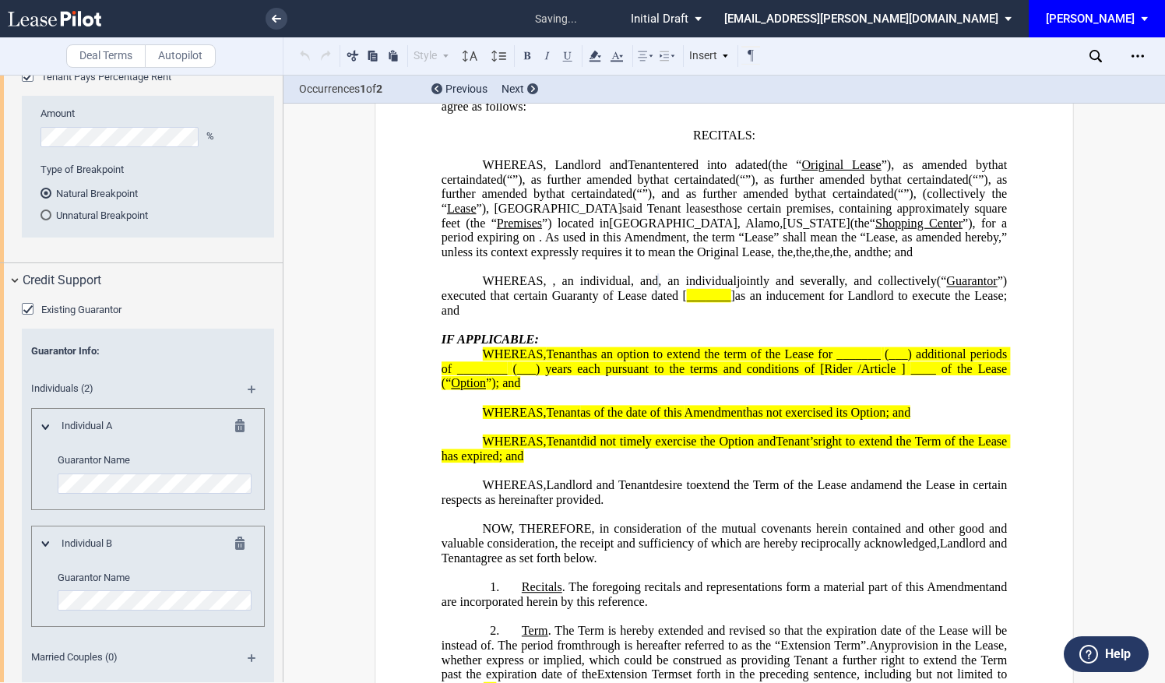
scroll to position [2384, 0]
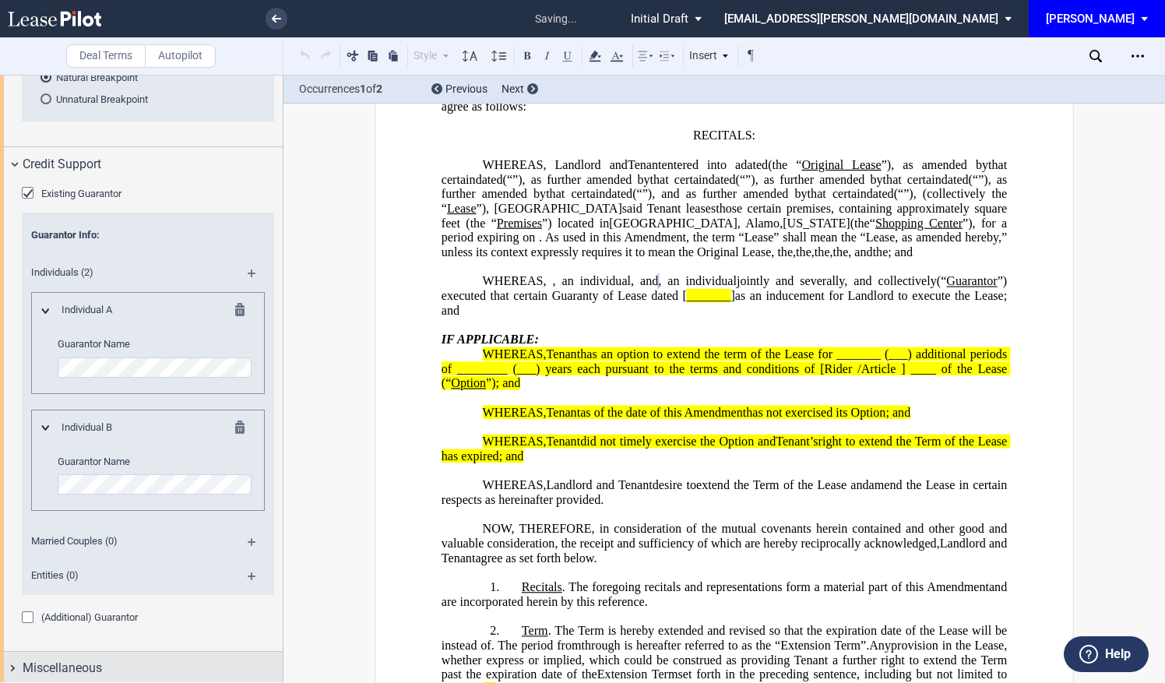
click at [87, 665] on span "Miscellaneous" at bounding box center [62, 668] width 79 height 19
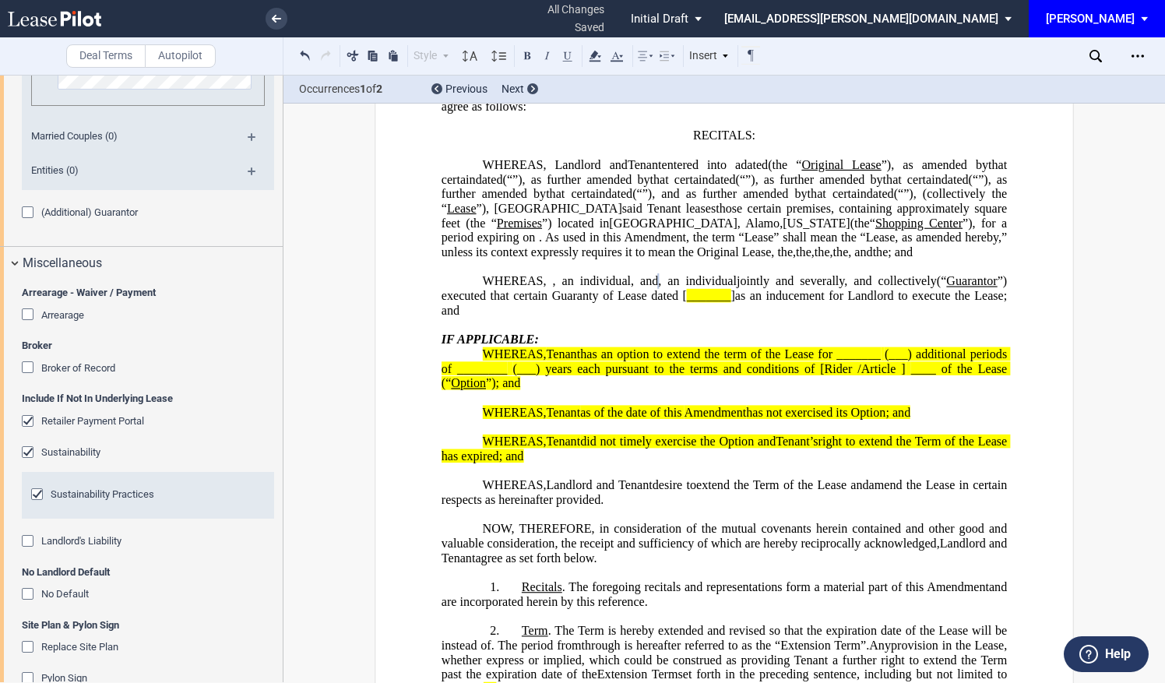
scroll to position [2800, 0]
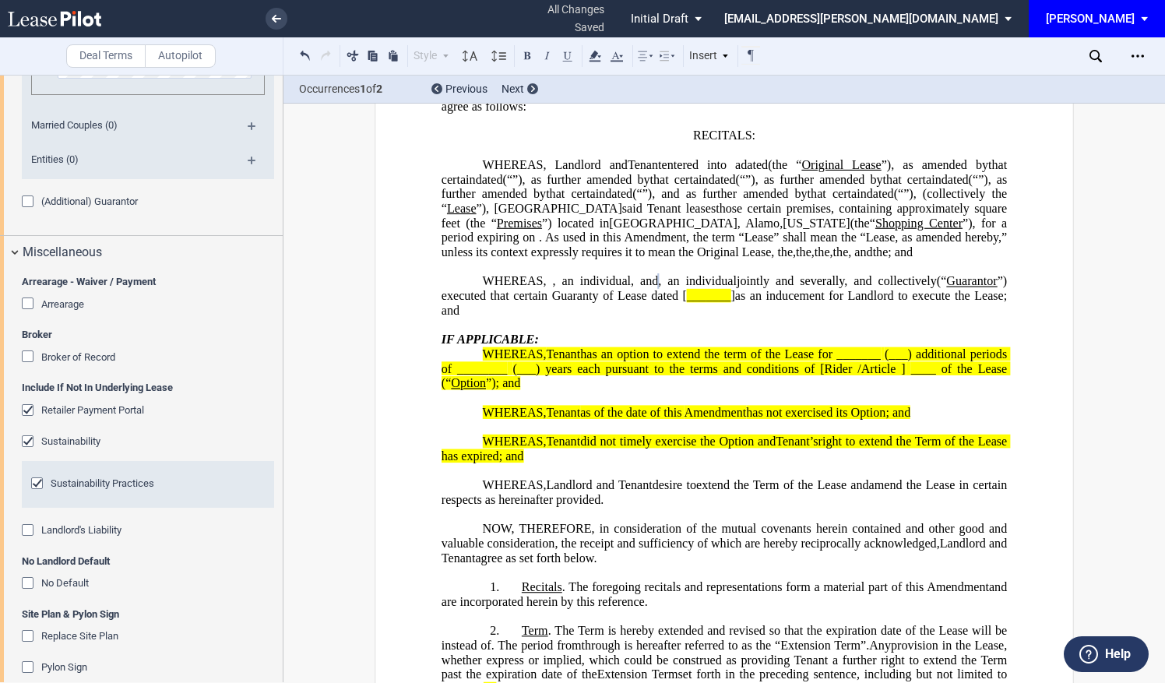
click at [24, 405] on div "Retailer Payment Portal" at bounding box center [30, 412] width 16 height 16
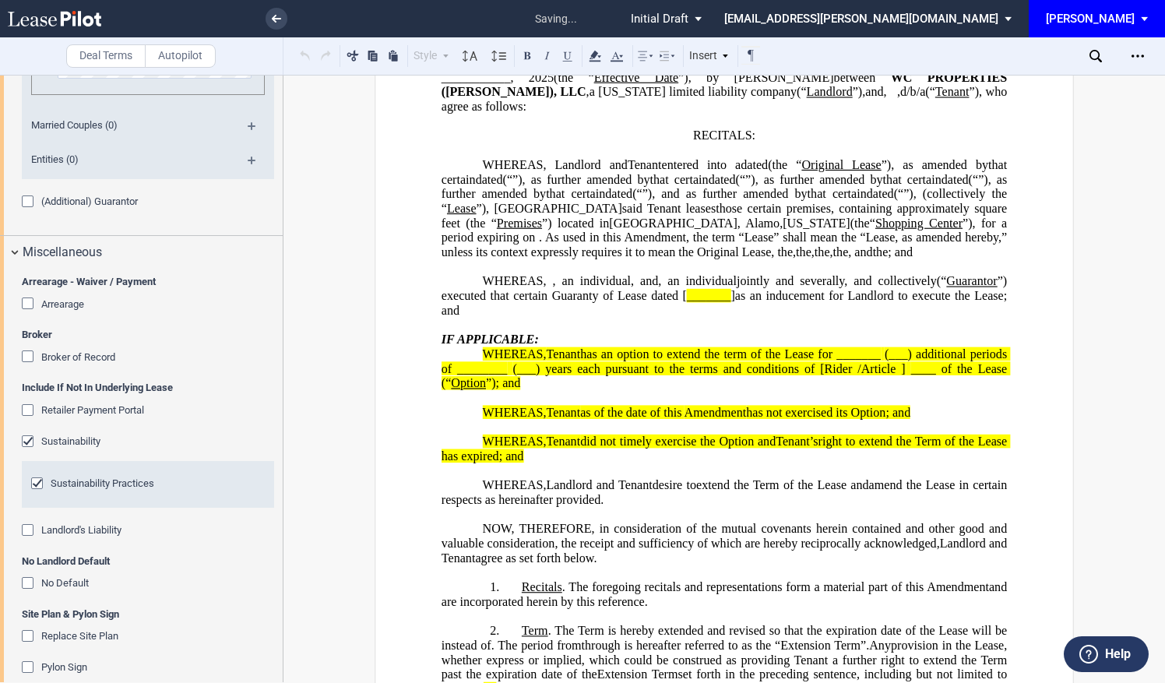
click at [27, 581] on div "No Default" at bounding box center [30, 585] width 16 height 16
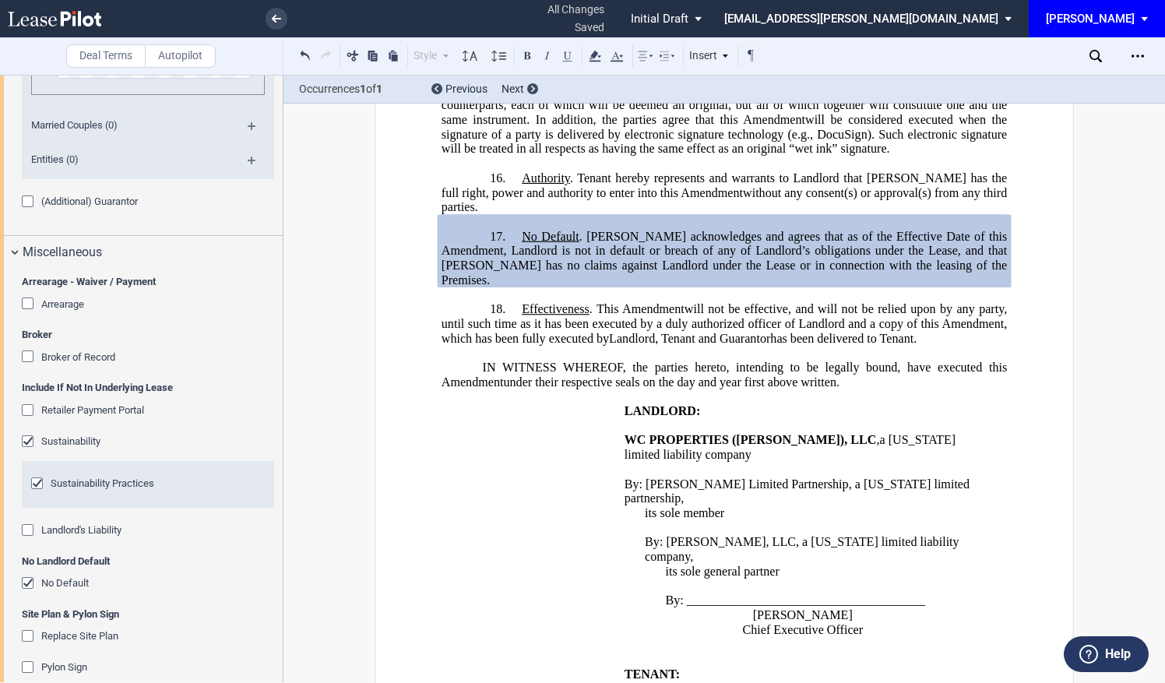
scroll to position [2815, 0]
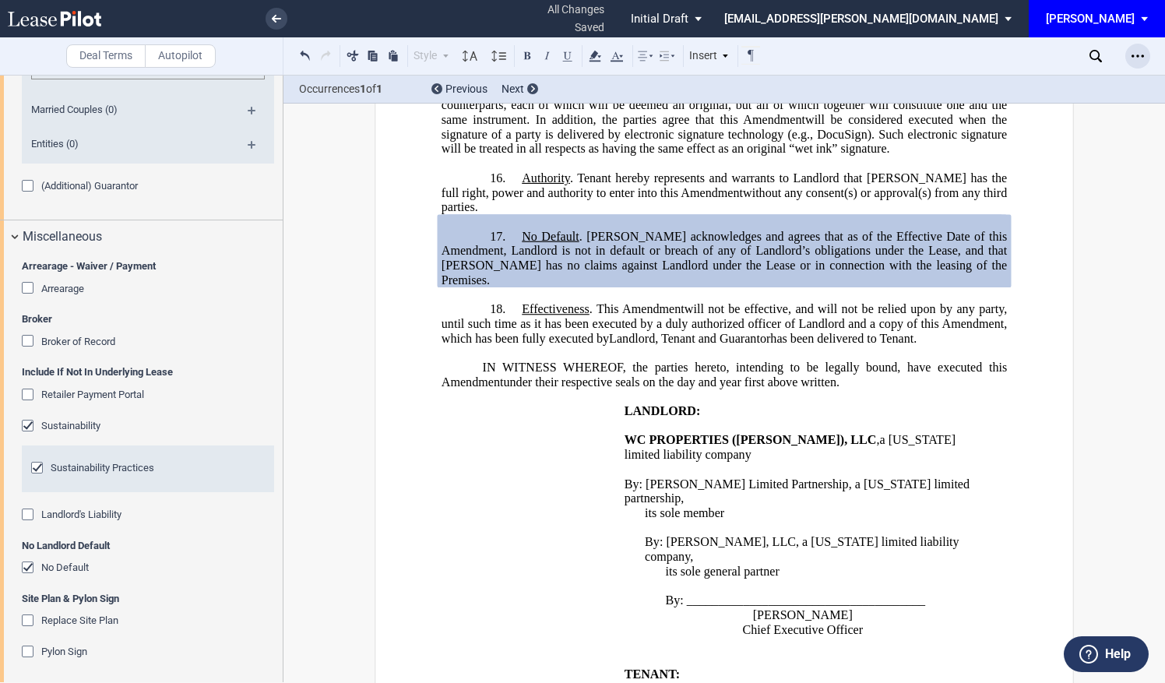
click at [1138, 50] on icon "Open Lease options menu" at bounding box center [1137, 56] width 12 height 12
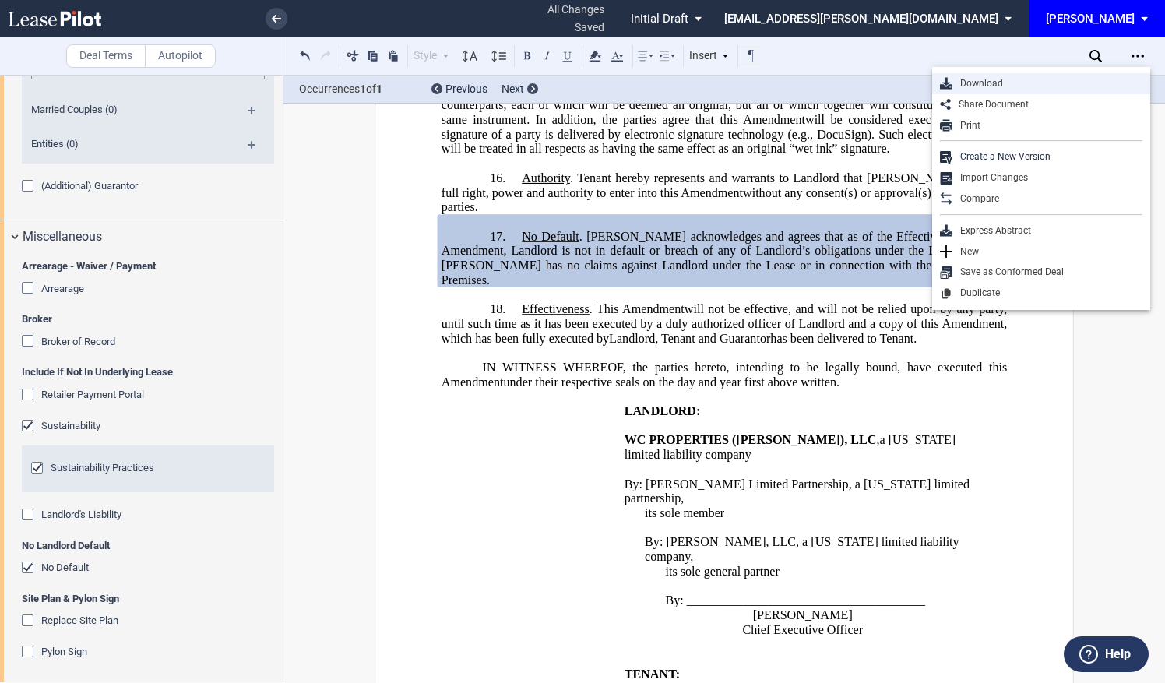
click at [1004, 83] on div "Download" at bounding box center [1047, 83] width 190 height 13
